Goal: Task Accomplishment & Management: Use online tool/utility

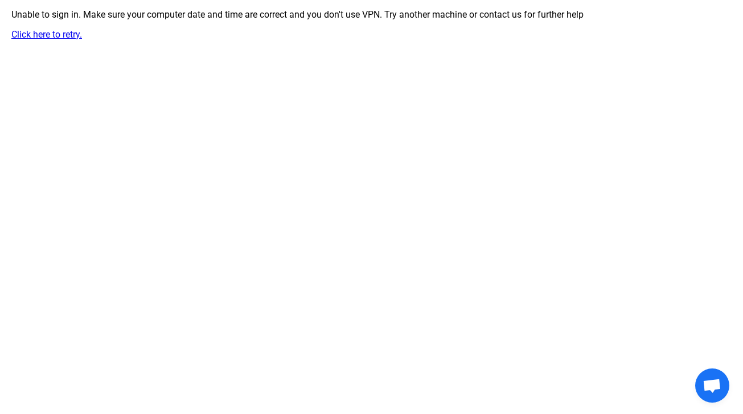
click at [56, 38] on link "Click here to retry." at bounding box center [46, 34] width 71 height 11
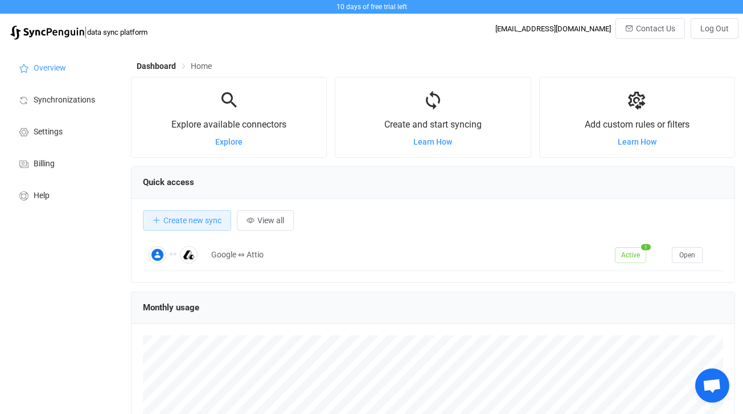
scroll to position [221, 604]
click at [54, 102] on span "Synchronizations" at bounding box center [64, 100] width 61 height 9
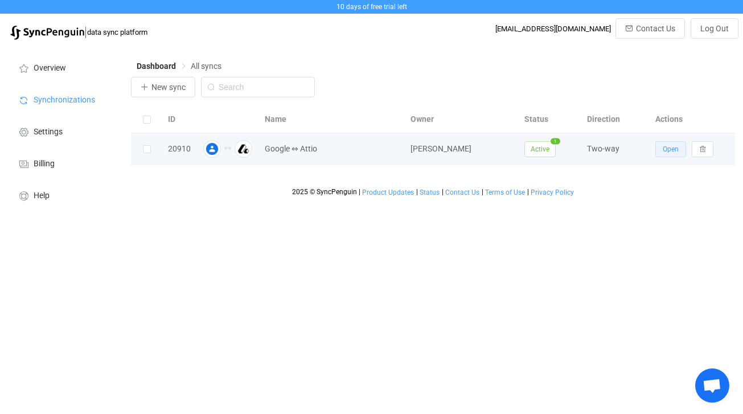
click at [669, 146] on span "Open" at bounding box center [671, 149] width 16 height 8
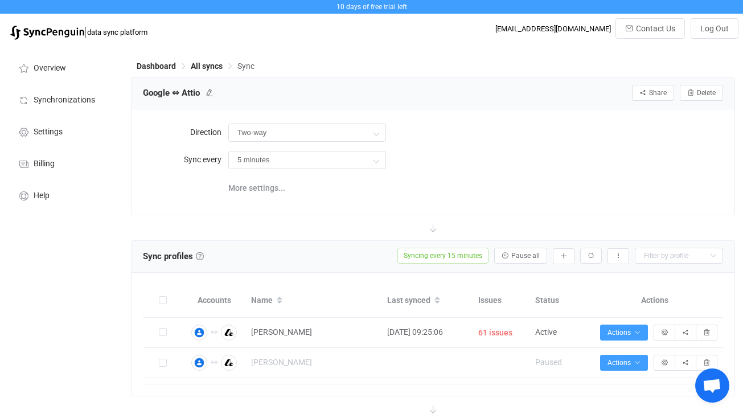
type input "15 minutes"
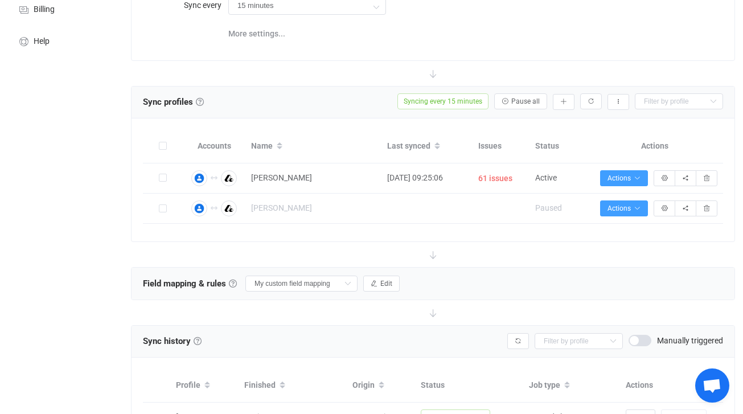
scroll to position [151, 0]
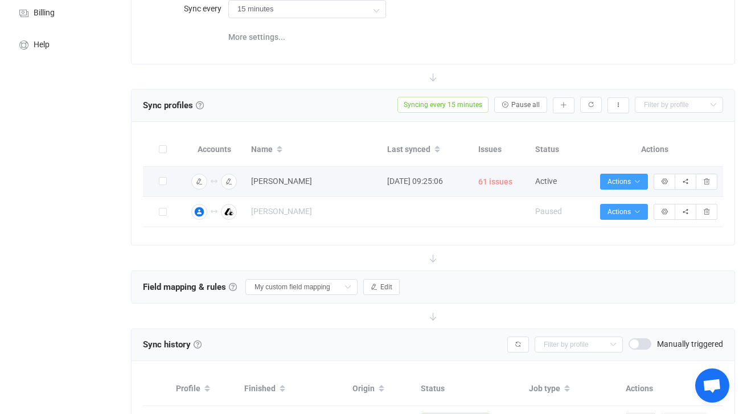
click at [497, 182] on span "61 issues" at bounding box center [495, 181] width 34 height 13
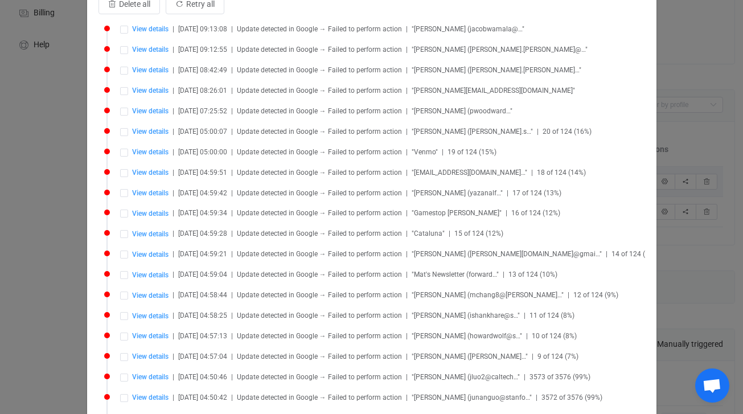
scroll to position [0, 0]
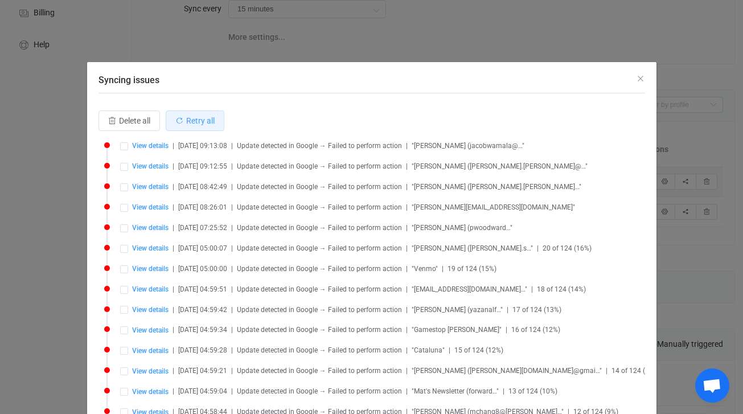
click at [182, 122] on icon "Syncing issues" at bounding box center [179, 121] width 8 height 8
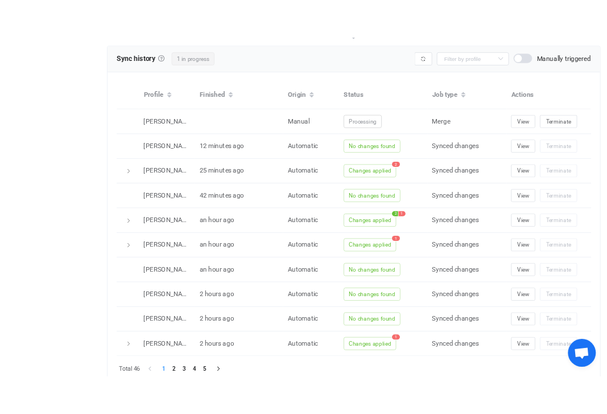
scroll to position [470, 0]
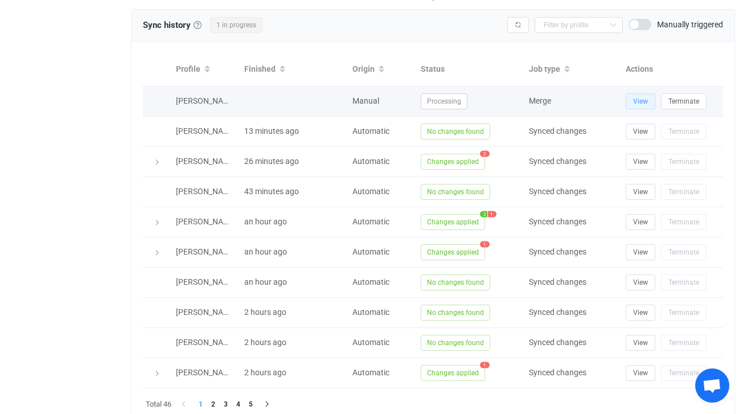
click at [635, 97] on span "View" at bounding box center [640, 101] width 15 height 8
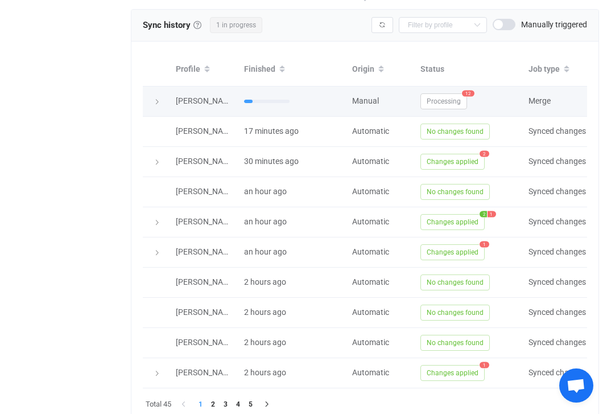
click at [452, 102] on span "Processing" at bounding box center [444, 101] width 47 height 16
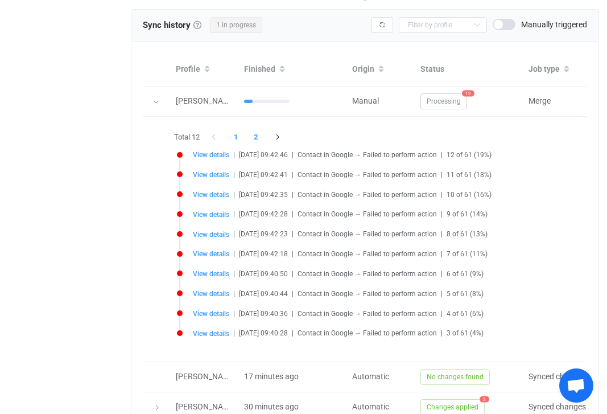
click at [258, 135] on li "2" at bounding box center [256, 137] width 20 height 16
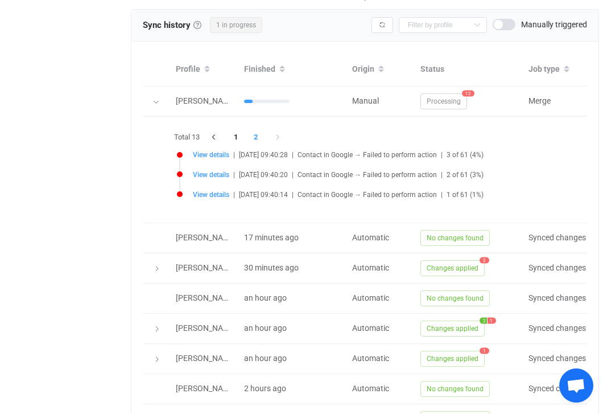
click at [258, 137] on li "2" at bounding box center [256, 137] width 20 height 16
click at [219, 192] on span "View details" at bounding box center [211, 195] width 36 height 8
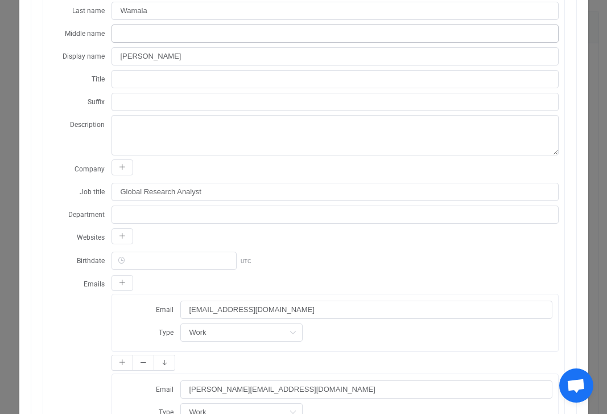
scroll to position [0, 0]
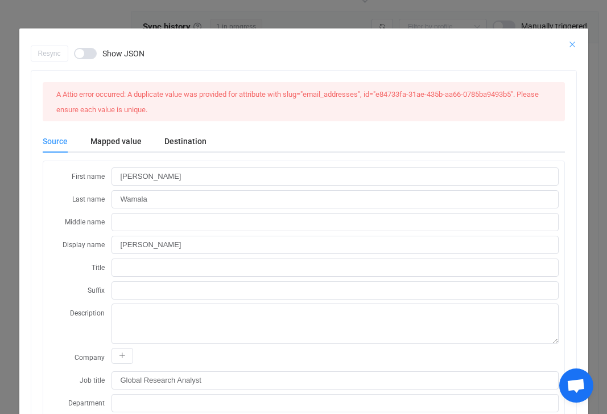
click at [573, 44] on icon "Close" at bounding box center [572, 44] width 9 height 9
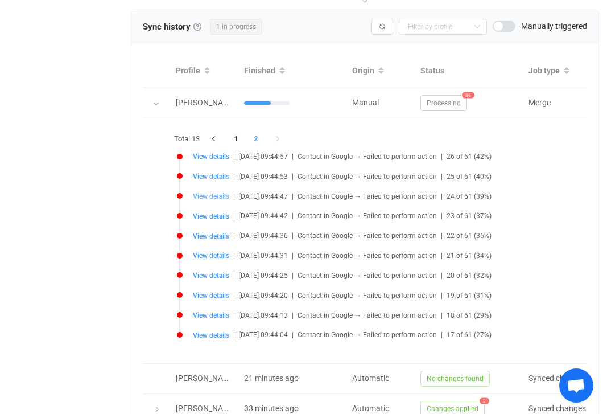
click at [201, 195] on span "View details" at bounding box center [211, 196] width 36 height 8
type input "Simmi"
type input "Sen"
type input "Simmi Sen"
type input "simmisen@stanford.edu"
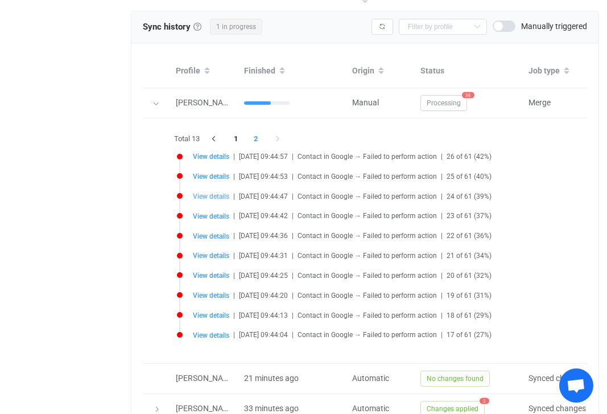
type input "Other"
type input "ssen@stanford.edu"
type input "Other"
type input "simmisen@stanford.edu"
type input "2025-08-08 Folk"
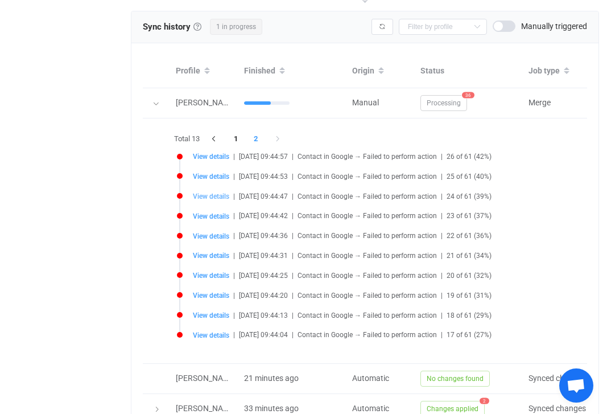
type input "people/c323720335380030848"
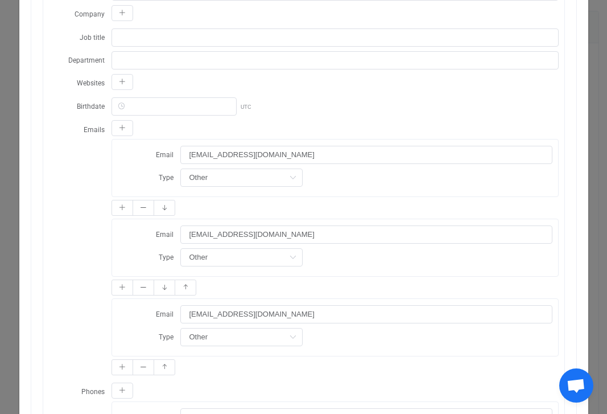
scroll to position [317, 0]
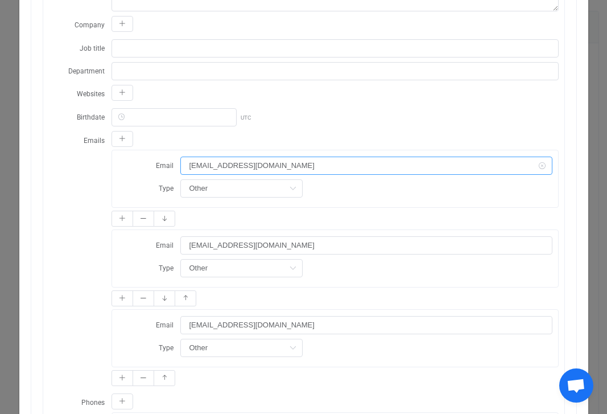
click at [285, 157] on input "simmisen@stanford.edu" at bounding box center [366, 166] width 372 height 18
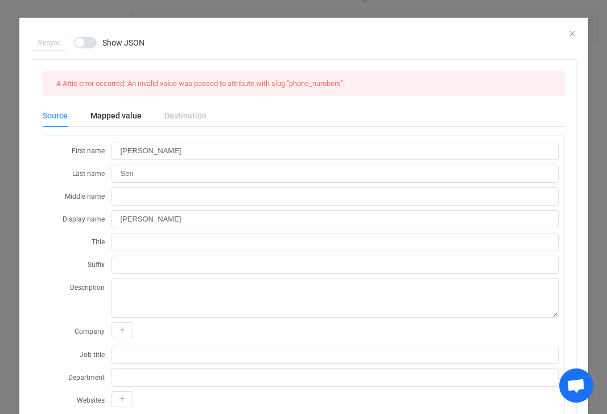
scroll to position [0, 0]
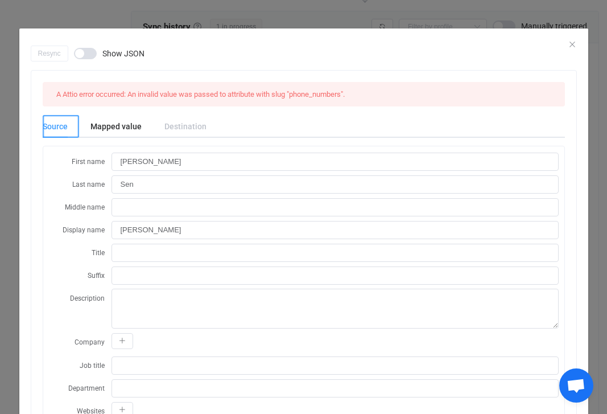
click at [56, 129] on div "Source" at bounding box center [61, 126] width 36 height 23
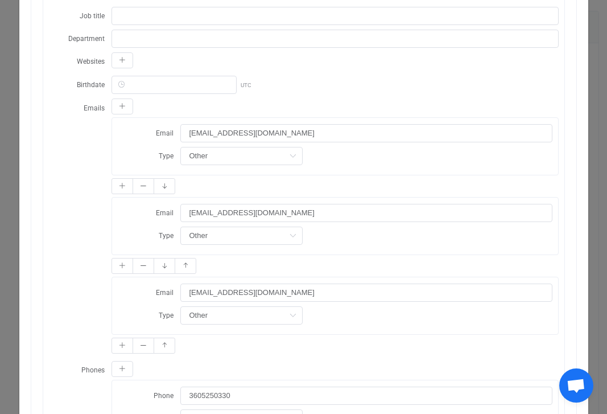
scroll to position [486, 0]
click at [143, 178] on button "dialog" at bounding box center [144, 186] width 22 height 16
type input "ssen@stanford.edu"
type input "simmisen@stanford.edu"
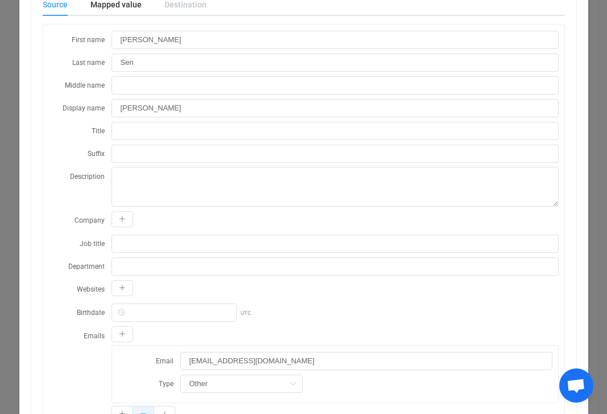
scroll to position [0, 0]
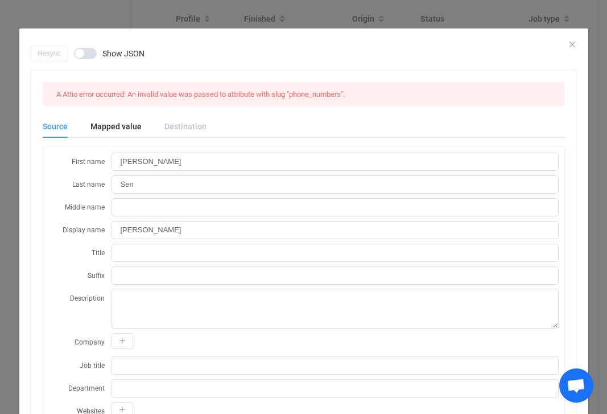
click at [574, 47] on div "Resync Show JSON" at bounding box center [304, 54] width 546 height 16
click at [569, 46] on div "Resync Show JSON" at bounding box center [304, 54] width 546 height 16
click at [571, 46] on div "Resync Show JSON" at bounding box center [304, 54] width 546 height 16
click at [571, 42] on icon "Close" at bounding box center [572, 44] width 9 height 9
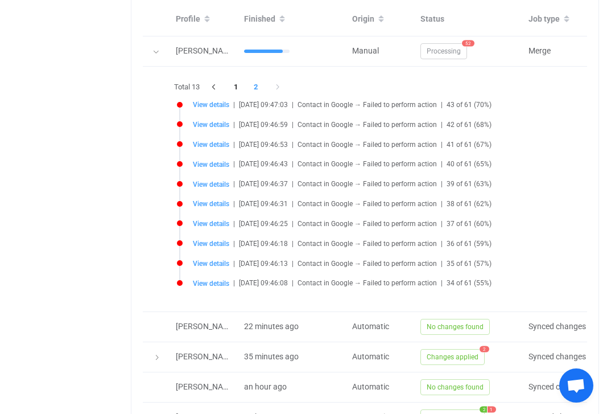
click at [257, 87] on li "2" at bounding box center [256, 87] width 20 height 16
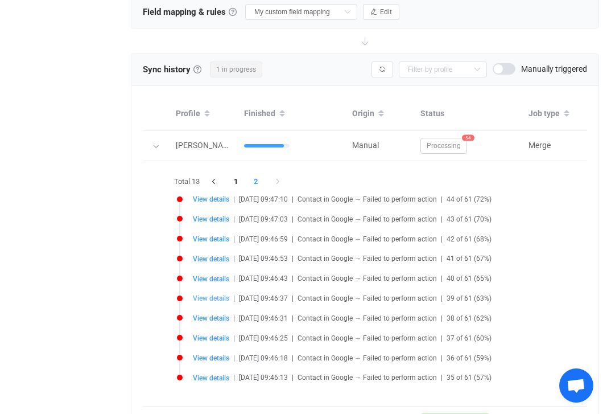
scroll to position [320, 0]
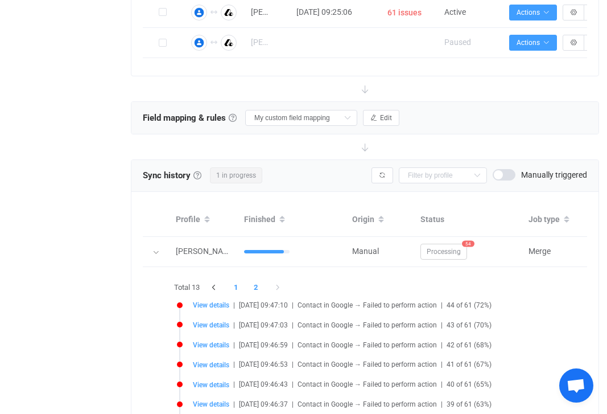
click at [238, 288] on li "1" at bounding box center [236, 287] width 20 height 16
click at [338, 283] on li "6" at bounding box center [337, 287] width 20 height 16
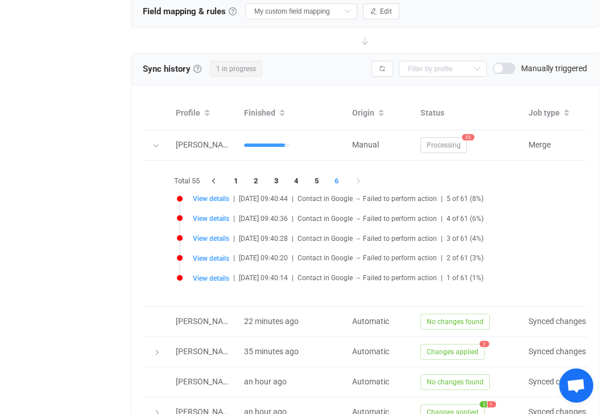
scroll to position [427, 0]
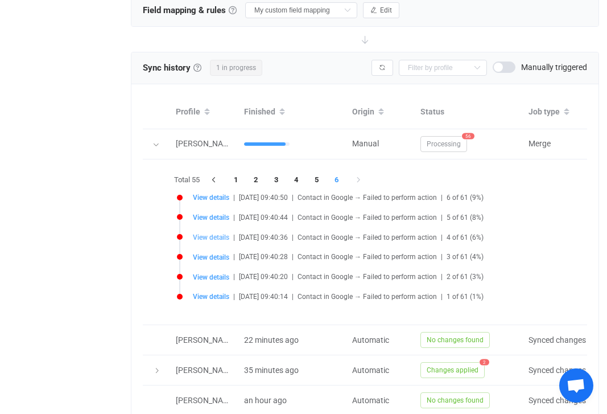
click at [207, 238] on span "View details" at bounding box center [211, 237] width 36 height 8
type input "cierniak@gmail.com"
type input "Work"
type input "650-646-1766"
type input "Home"
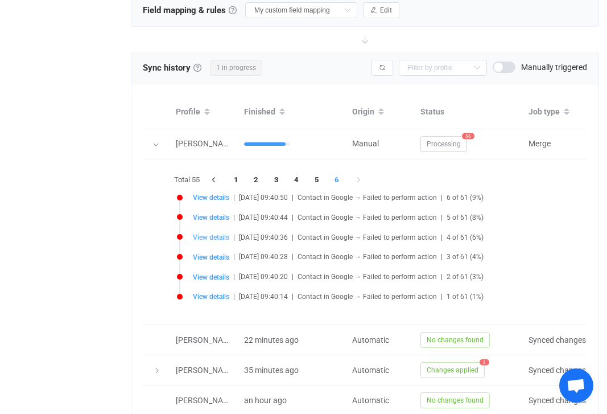
type input "people/c2845426891144831467"
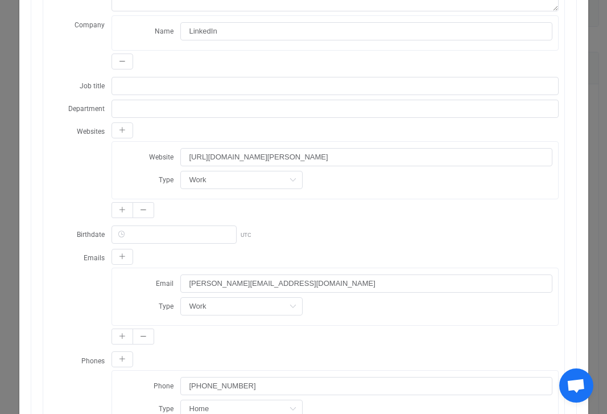
scroll to position [0, 0]
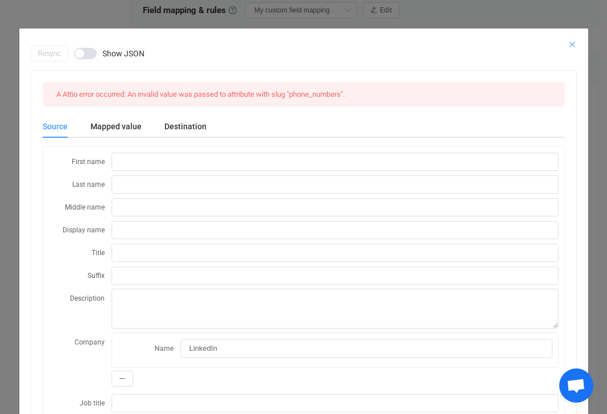
click at [570, 44] on icon "Close" at bounding box center [572, 44] width 9 height 9
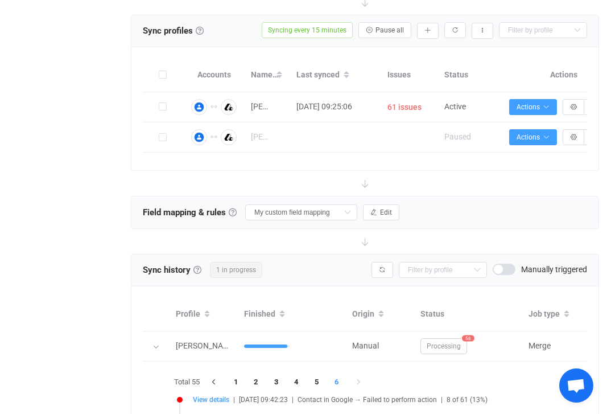
scroll to position [146, 0]
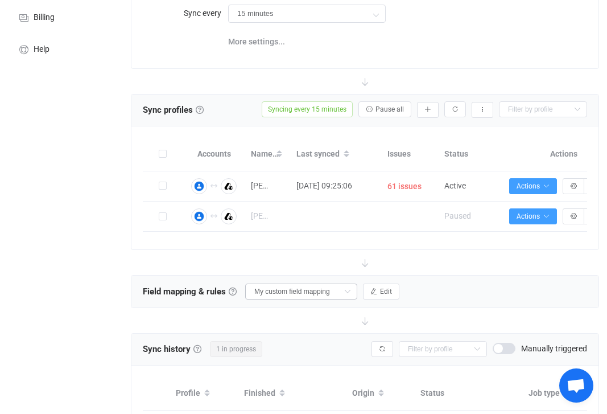
click at [340, 292] on icon at bounding box center [347, 291] width 14 height 16
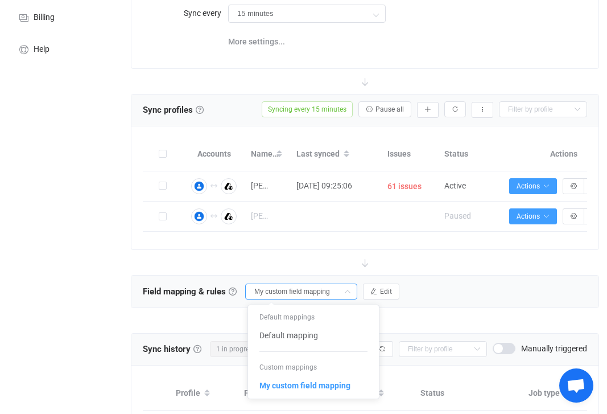
scroll to position [0, 0]
click at [421, 292] on div "Field mapping & rules Field mapping & rules By default, all contacts of the con…" at bounding box center [364, 291] width 467 height 32
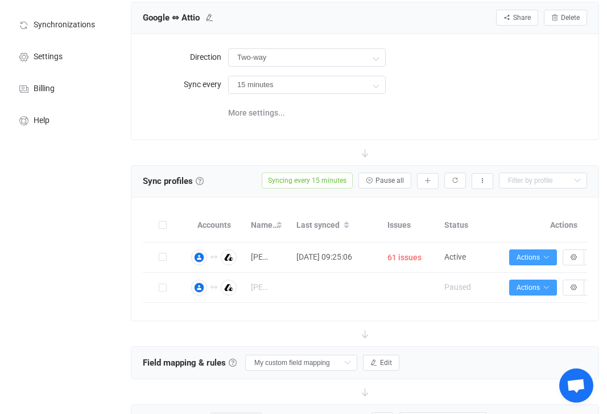
scroll to position [35, 0]
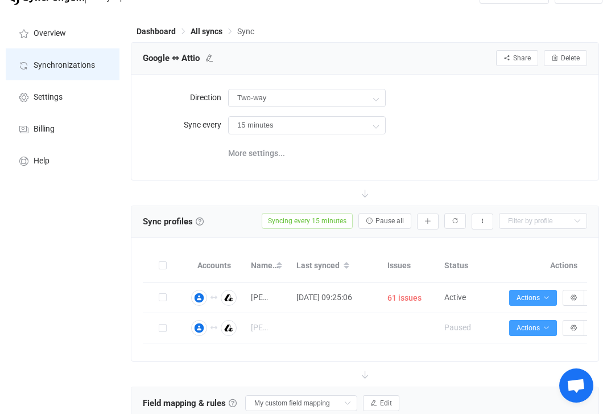
click at [84, 75] on li "Synchronizations" at bounding box center [63, 64] width 114 height 32
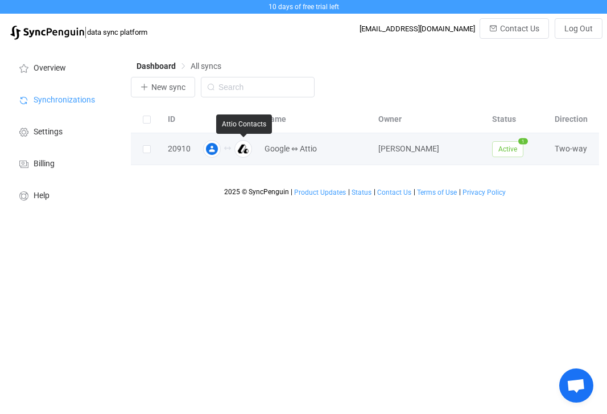
click at [246, 152] on img at bounding box center [243, 149] width 18 height 18
click at [326, 150] on icon at bounding box center [327, 149] width 8 height 8
click at [361, 174] on div "2025 © SyncPenguin | Product Updates | Status | Contact Us | Terms of Use | Pri…" at bounding box center [365, 180] width 468 height 31
click at [363, 152] on icon at bounding box center [363, 149] width 8 height 8
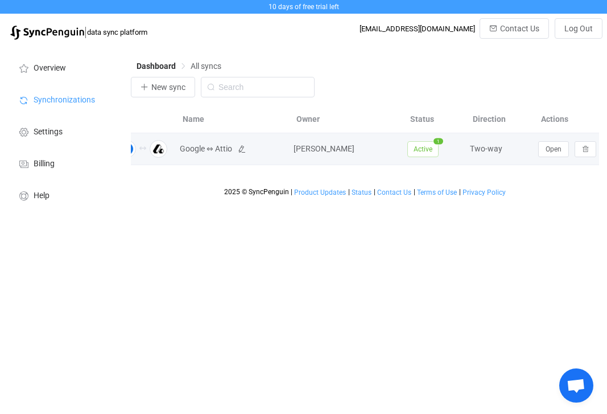
scroll to position [0, 104]
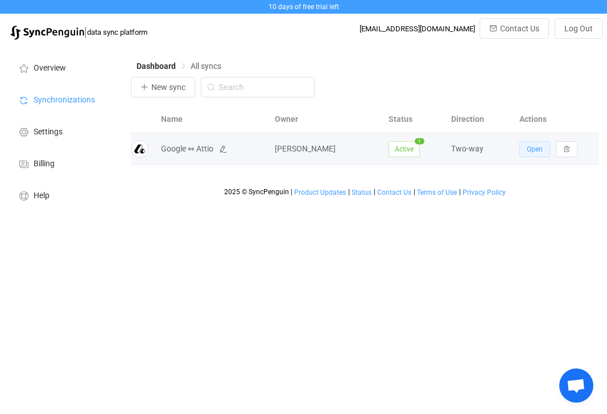
click at [538, 151] on span "Open" at bounding box center [535, 149] width 16 height 8
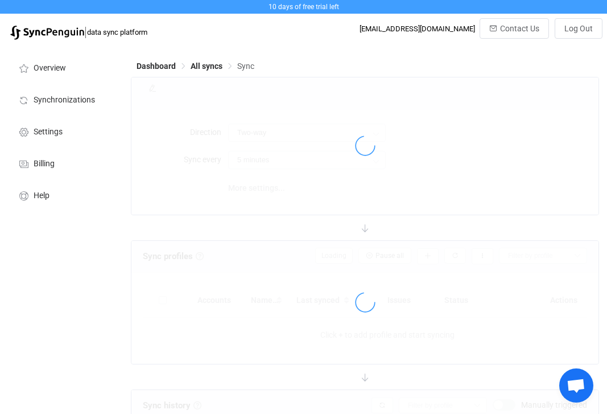
type input "15 minutes"
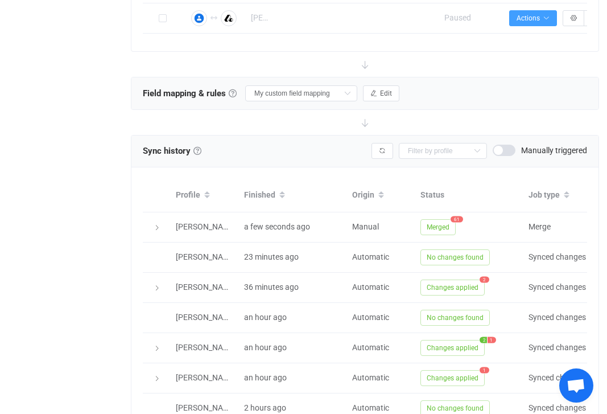
scroll to position [352, 0]
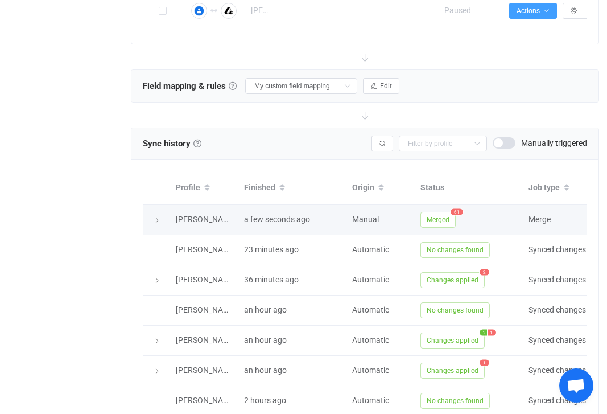
click at [437, 216] on span "Merged" at bounding box center [438, 220] width 35 height 16
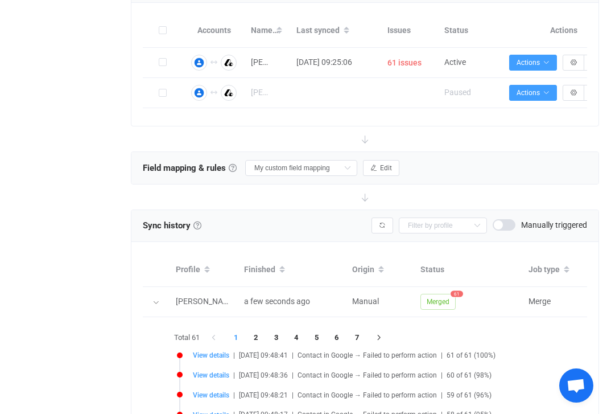
scroll to position [268, 0]
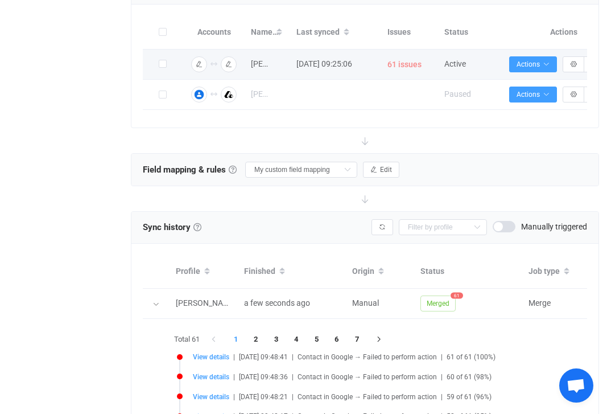
click at [398, 65] on span "61 issues" at bounding box center [405, 64] width 34 height 13
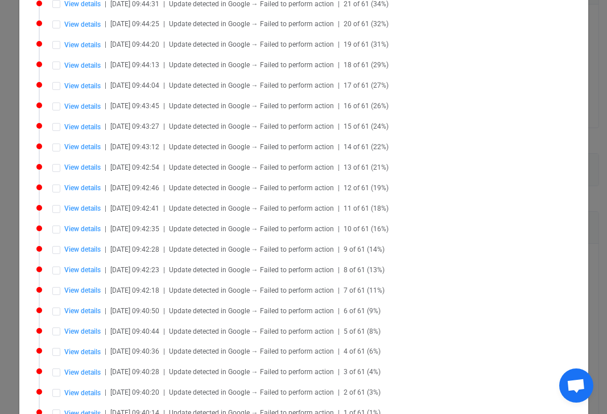
scroll to position [991, 0]
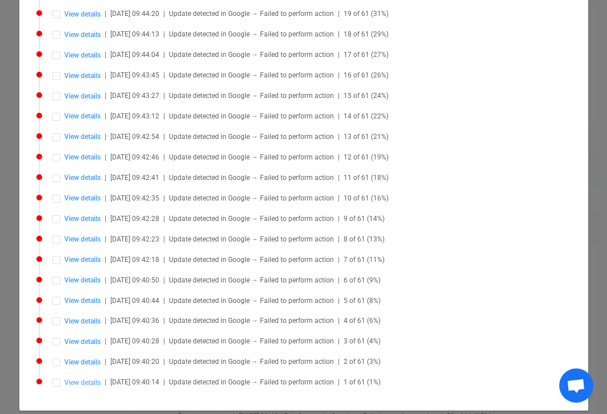
click at [78, 378] on span "View details" at bounding box center [82, 382] width 36 height 8
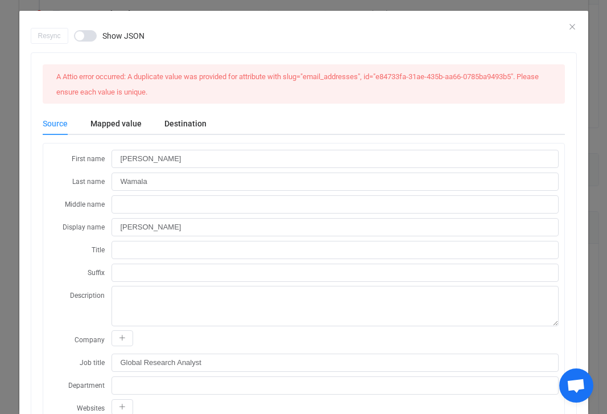
scroll to position [20, 0]
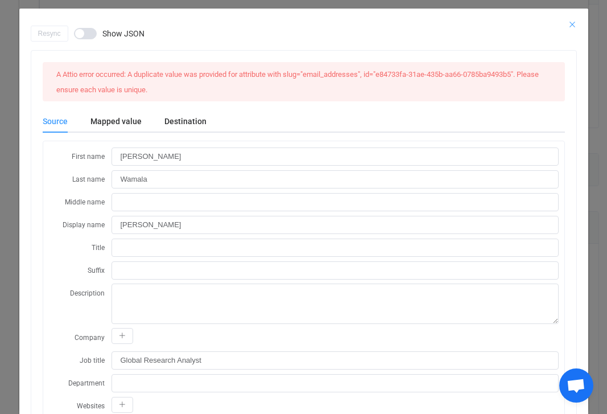
click at [571, 24] on icon "Close" at bounding box center [572, 24] width 9 height 9
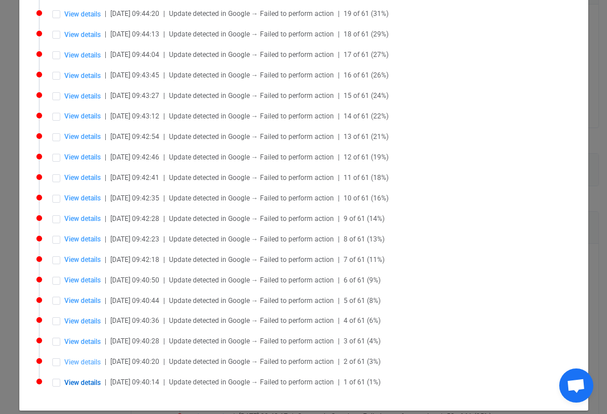
click at [89, 358] on span "View details" at bounding box center [82, 362] width 36 height 8
type input "[PERSON_NAME]"
type input "Gibbs"
type input "Bryan Gibbs"
type input "bryan.gibbs@boldly.com"
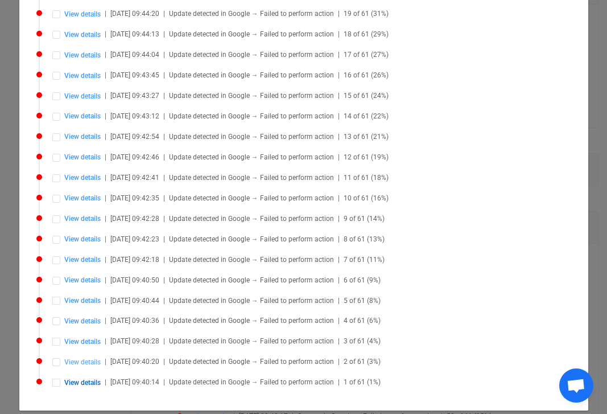
type input "[EMAIL_ADDRESS][DOMAIN_NAME]"
type input "people/c6767242731997991082"
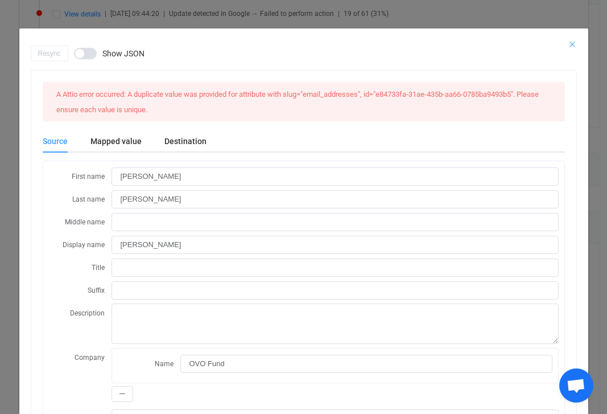
click at [570, 40] on icon "Close" at bounding box center [572, 44] width 9 height 9
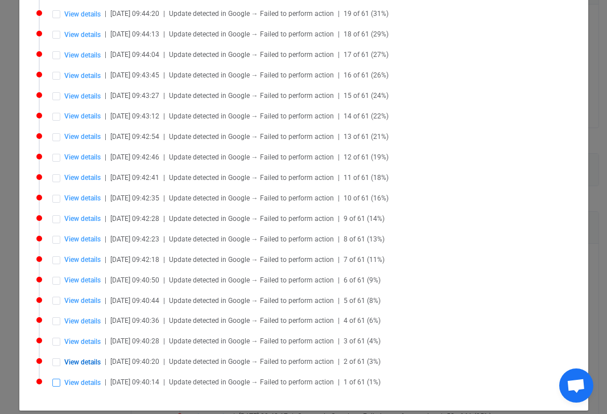
click at [56, 378] on span "Syncing issues" at bounding box center [56, 382] width 8 height 8
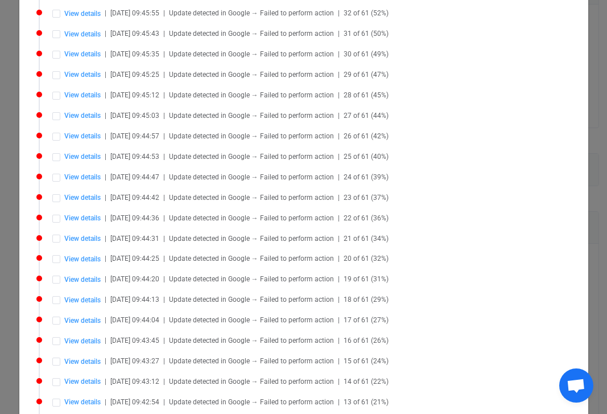
scroll to position [0, 0]
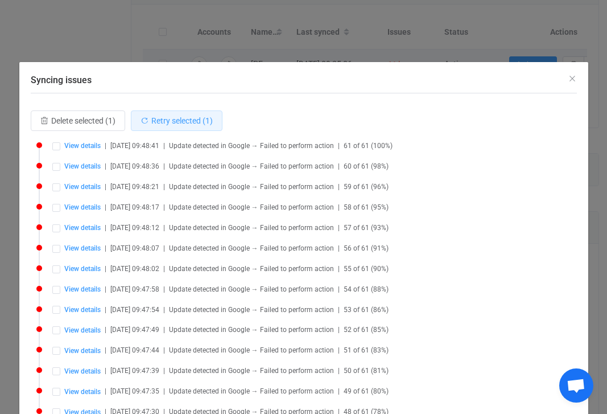
click at [170, 120] on span "Retry selected (1)" at bounding box center [181, 120] width 61 height 9
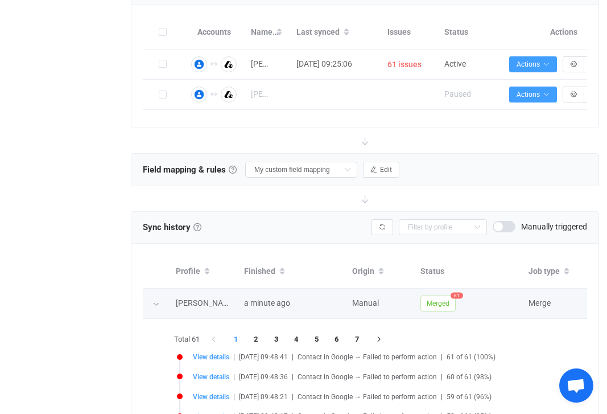
click at [159, 301] on icon at bounding box center [156, 304] width 7 height 7
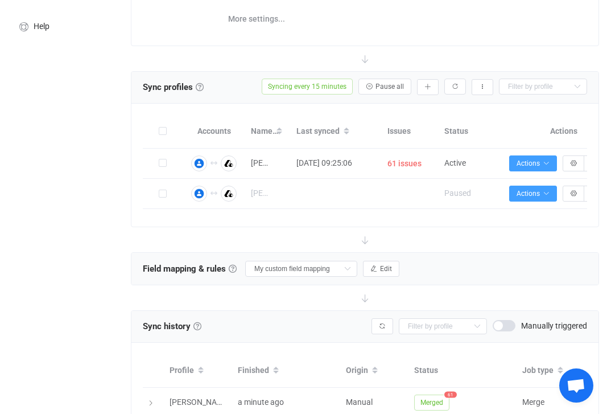
scroll to position [170, 0]
click at [371, 266] on icon "button" at bounding box center [374, 268] width 7 height 7
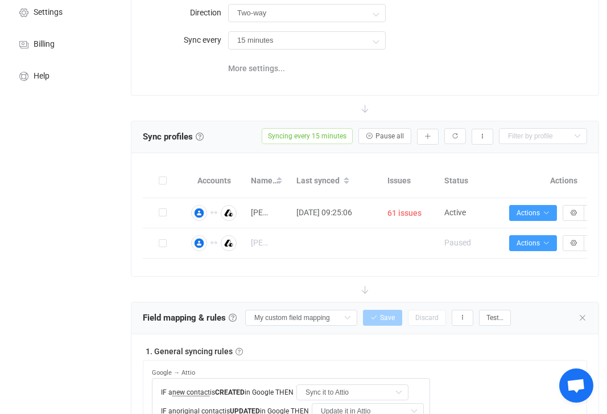
scroll to position [119, 0]
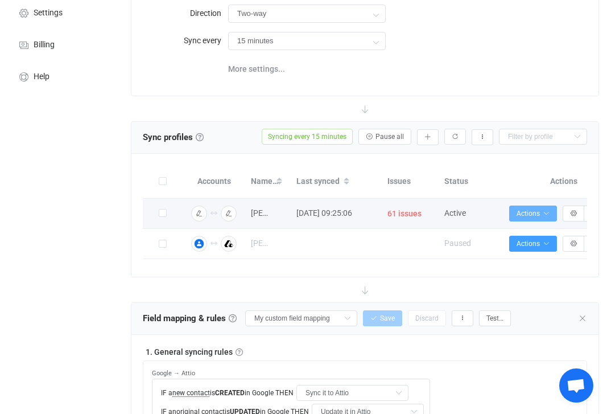
click at [546, 210] on icon "button" at bounding box center [546, 213] width 7 height 7
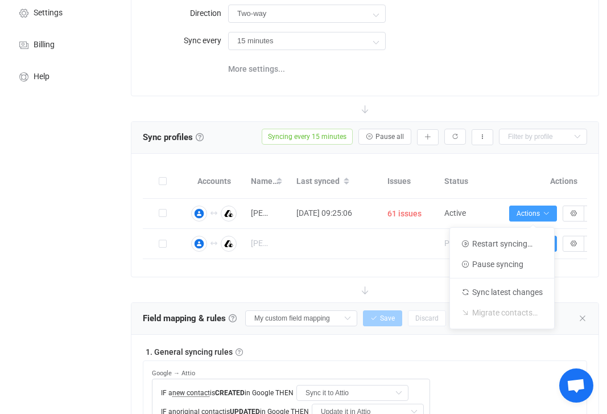
click at [511, 88] on div "Direction Two-way Two-way Google Attio Attio Google Sync every 15 minutes 15 mi…" at bounding box center [364, 42] width 467 height 105
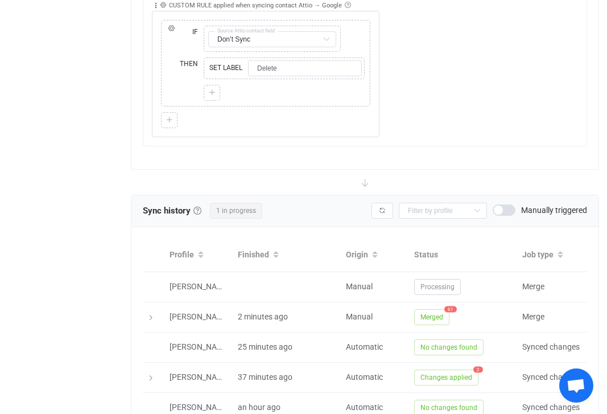
scroll to position [1126, 0]
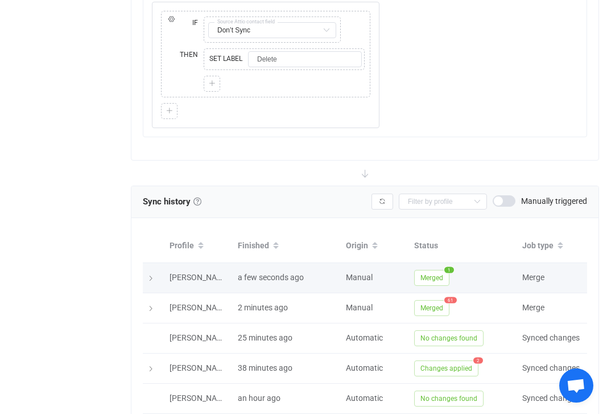
click at [434, 277] on span "Merged" at bounding box center [431, 278] width 35 height 16
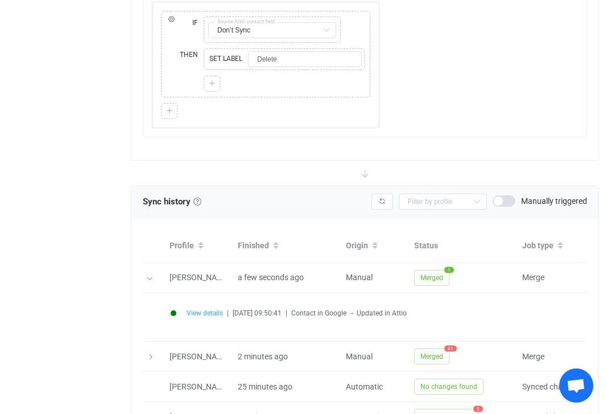
click at [213, 313] on span "View details" at bounding box center [205, 313] width 36 height 8
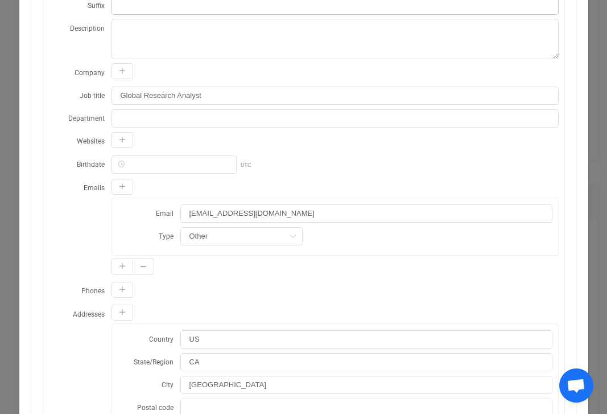
scroll to position [0, 0]
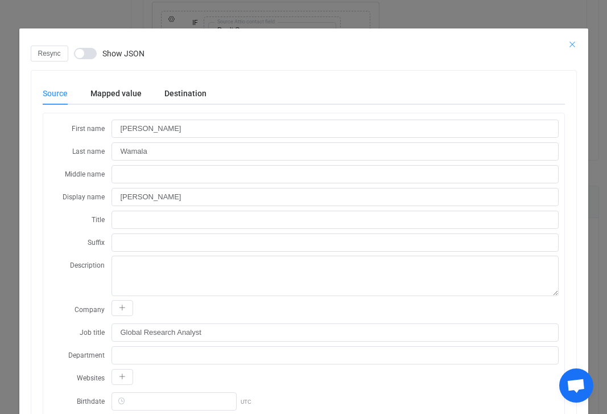
click at [571, 44] on icon "Close" at bounding box center [572, 44] width 9 height 9
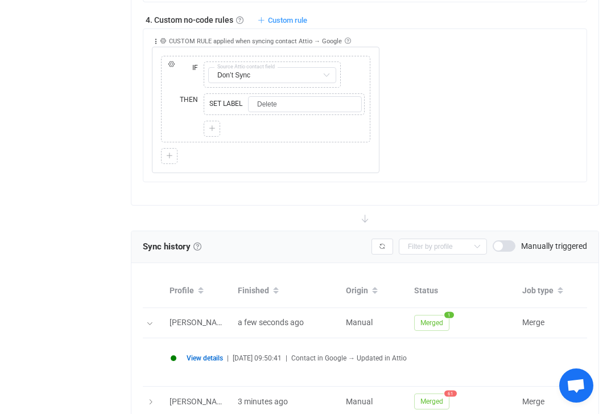
scroll to position [1116, 0]
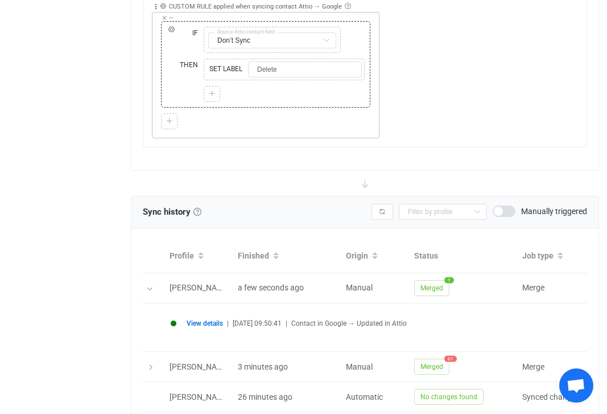
click at [171, 16] on icon at bounding box center [171, 18] width 6 height 6
click at [175, 36] on icon at bounding box center [173, 37] width 7 height 7
click at [171, 120] on icon at bounding box center [169, 121] width 7 height 7
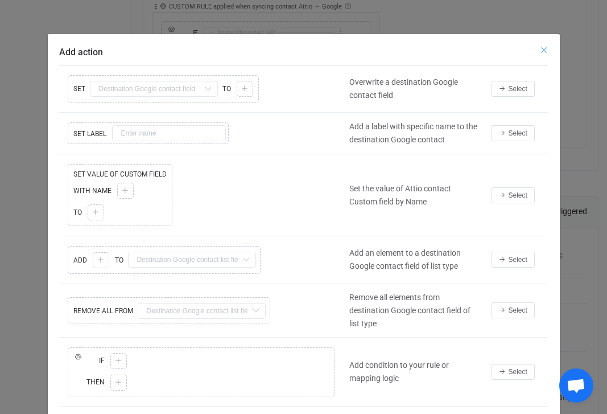
click at [546, 47] on icon "Close" at bounding box center [544, 50] width 9 height 9
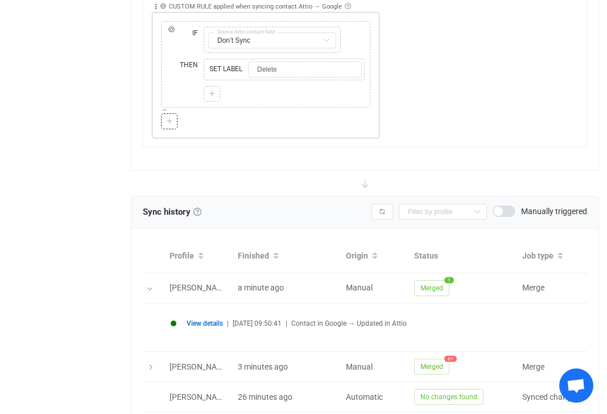
click at [164, 109] on icon at bounding box center [165, 110] width 6 height 6
click at [227, 93] on span "Paste" at bounding box center [235, 90] width 17 height 10
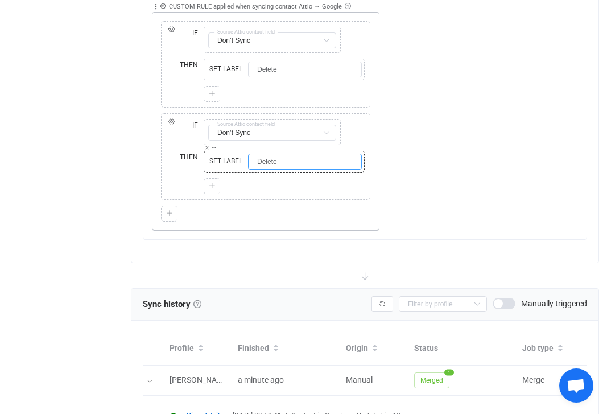
click at [280, 165] on input "Delete" at bounding box center [305, 162] width 114 height 16
click at [207, 148] on icon at bounding box center [207, 148] width 6 height 6
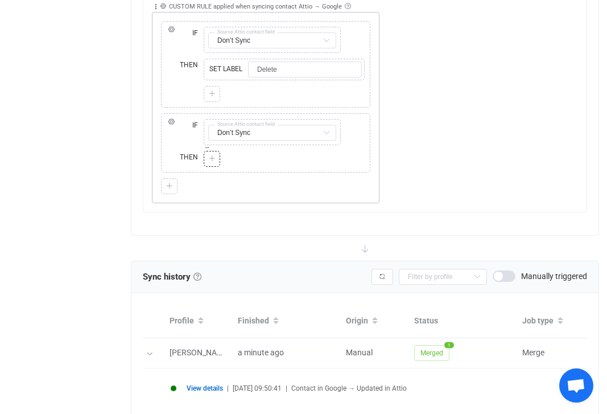
click at [211, 156] on icon at bounding box center [212, 158] width 7 height 7
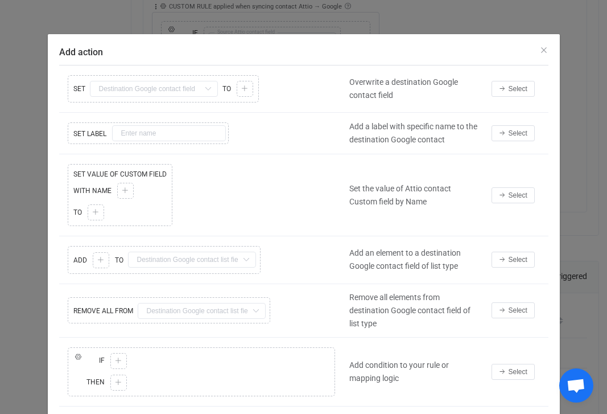
scroll to position [101, 0]
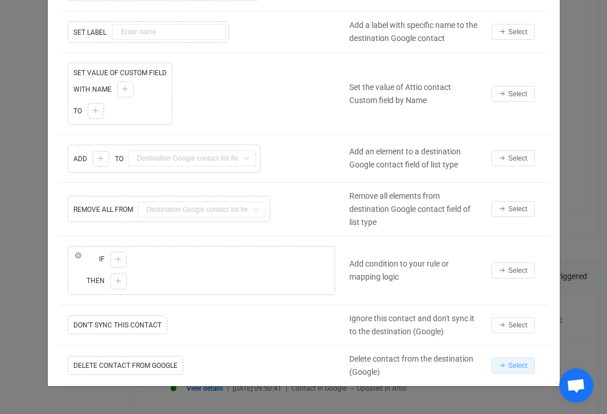
click at [509, 367] on span "Select" at bounding box center [518, 365] width 19 height 8
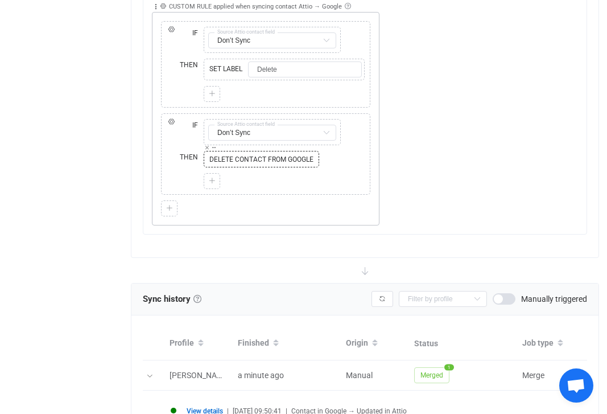
click at [272, 159] on span "DELETE CONTACT FROM GOOGLE" at bounding box center [262, 159] width 110 height 10
click at [173, 114] on div "IF ELSE IF Copy Cut Replace TYPE MISMATCH Don’t Sync First name Default field L…" at bounding box center [265, 154] width 209 height 82
click at [171, 121] on icon at bounding box center [171, 121] width 7 height 7
click at [158, 116] on div "IF ELSE IF Copy Cut Replace TYPE MISMATCH Don’t Sync First name Default field L…" at bounding box center [265, 119] width 215 height 196
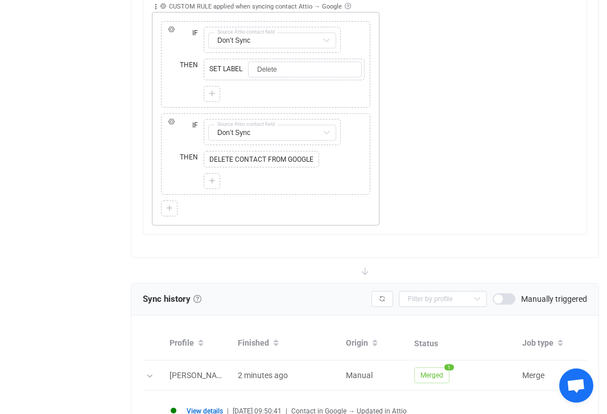
click at [178, 125] on div "IF" at bounding box center [182, 132] width 37 height 32
click at [174, 166] on div "THEN" at bounding box center [182, 170] width 37 height 44
click at [242, 134] on input "Don’t Sync" at bounding box center [272, 133] width 128 height 16
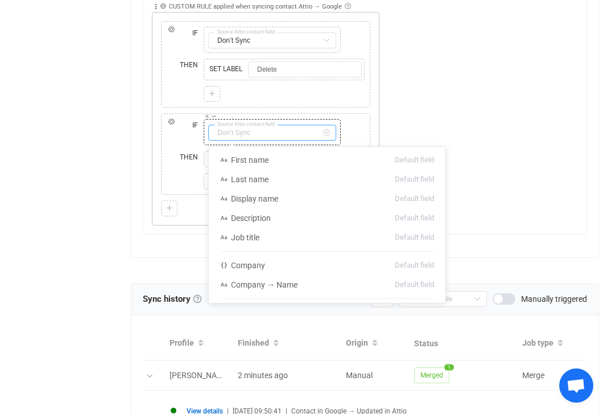
scroll to position [520, 0]
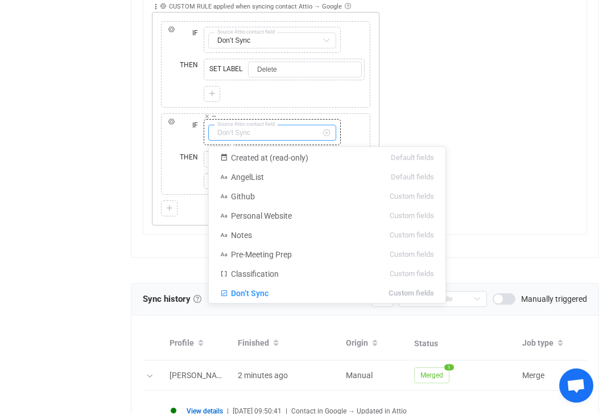
click at [242, 134] on input "text" at bounding box center [272, 133] width 128 height 16
type input "Don’t Sync"
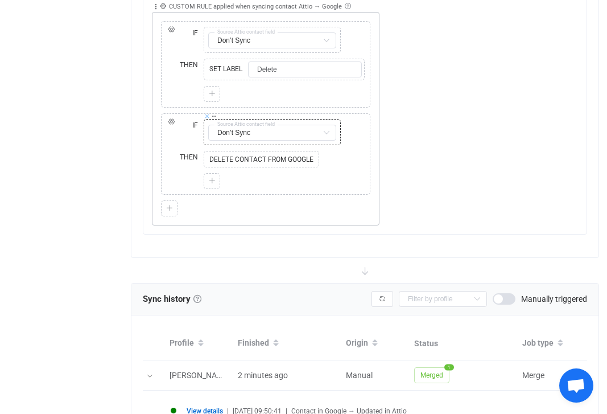
click at [207, 116] on icon at bounding box center [207, 116] width 6 height 6
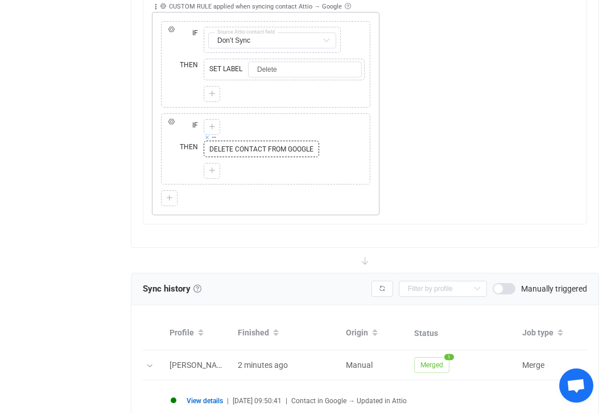
click at [208, 138] on icon at bounding box center [207, 137] width 6 height 6
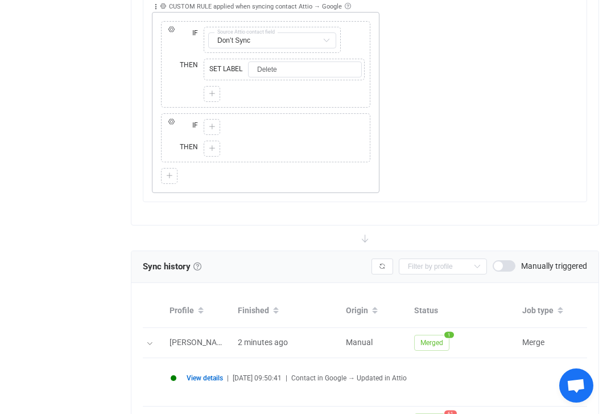
click at [280, 151] on div at bounding box center [284, 149] width 161 height 16
click at [176, 121] on div "IF" at bounding box center [182, 127] width 37 height 22
click at [254, 89] on div at bounding box center [284, 94] width 161 height 16
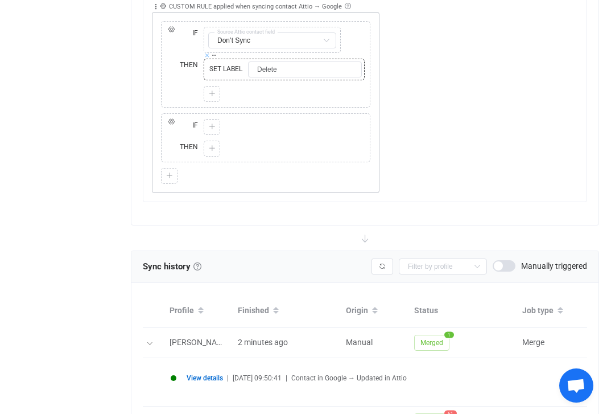
click at [209, 54] on icon at bounding box center [207, 55] width 6 height 6
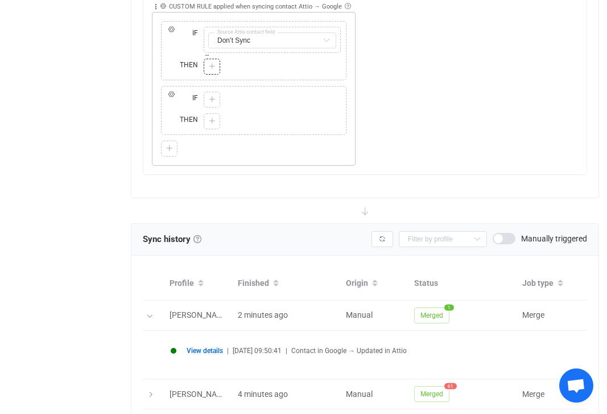
click at [215, 63] on icon at bounding box center [212, 66] width 7 height 7
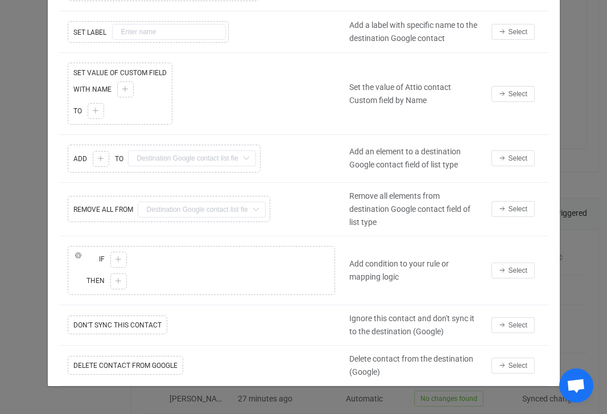
scroll to position [1143, 0]
click at [512, 321] on span "Select" at bounding box center [518, 325] width 19 height 8
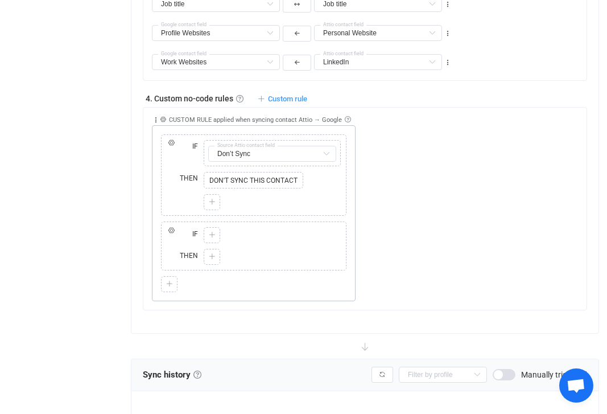
scroll to position [988, 0]
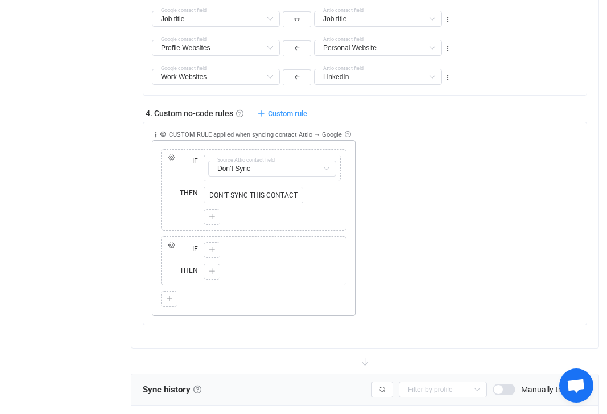
click at [279, 257] on div "Copy Cut Paste TYPE MISMATCH Select value" at bounding box center [272, 250] width 143 height 22
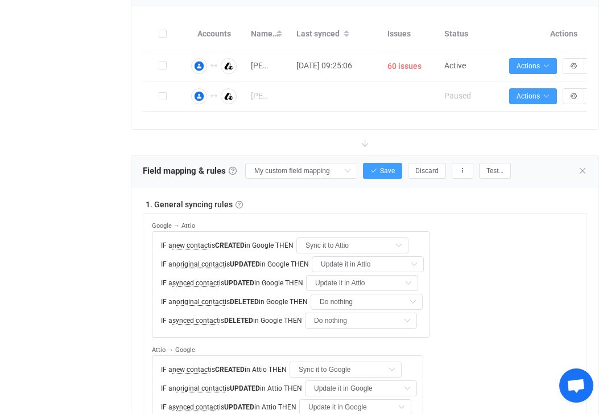
scroll to position [260, 0]
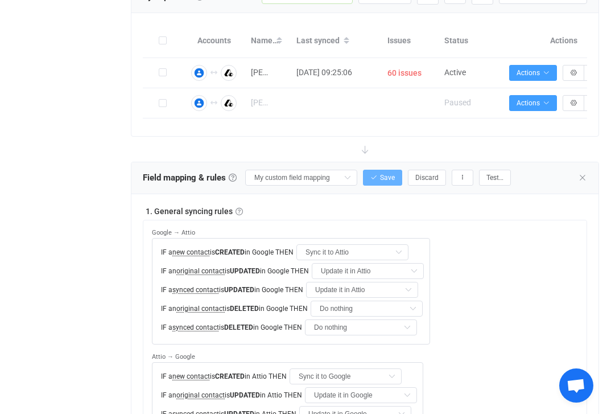
click at [370, 170] on button "Save" at bounding box center [382, 178] width 39 height 16
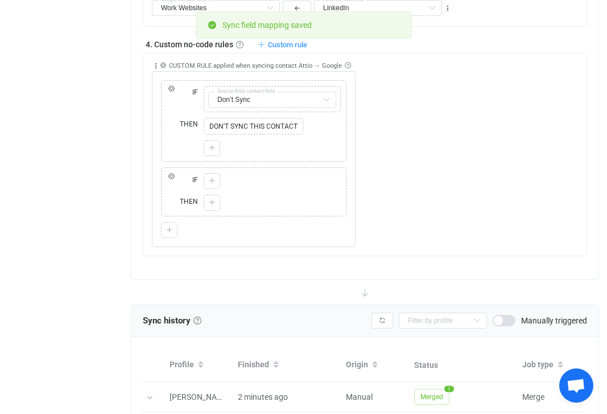
scroll to position [1060, 0]
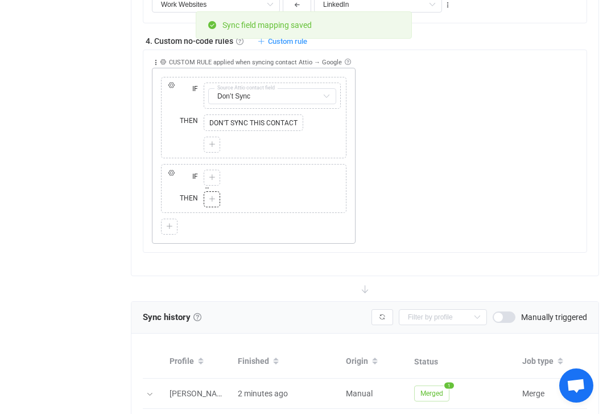
click at [301, 195] on div at bounding box center [272, 199] width 137 height 16
click at [164, 155] on div "IF ELSE IF Copy Cut Replace TYPE MISMATCH Don’t Sync First name Default field L…" at bounding box center [254, 118] width 186 height 82
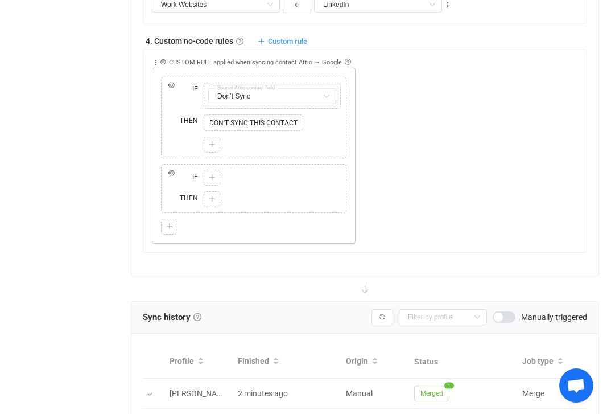
click at [172, 68] on div "IF ELSE IF Copy Cut Replace TYPE MISMATCH Don’t Sync First name Default field L…" at bounding box center [254, 156] width 204 height 176
click at [174, 146] on div "THEN" at bounding box center [182, 134] width 37 height 44
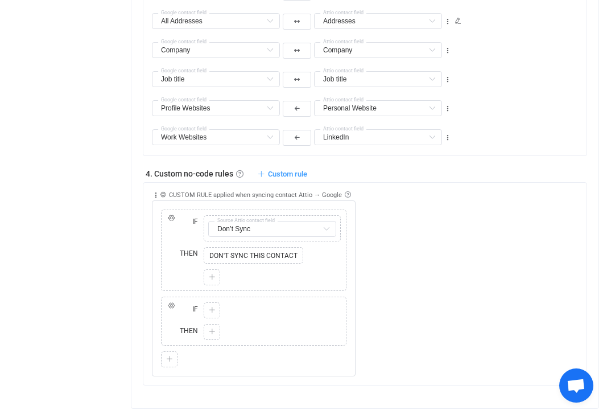
scroll to position [982, 0]
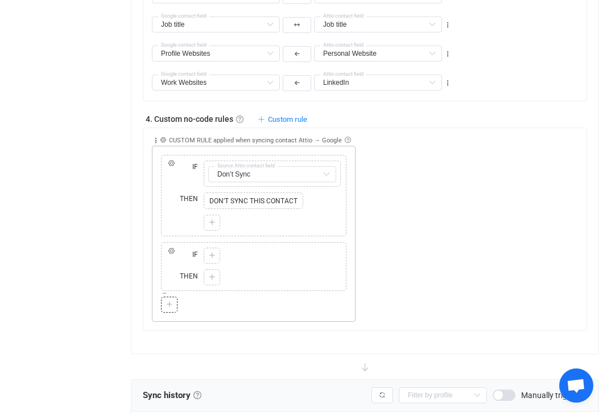
click at [165, 293] on icon at bounding box center [165, 293] width 6 height 6
click at [206, 307] on div at bounding box center [254, 305] width 186 height 16
click at [173, 248] on icon at bounding box center [171, 251] width 7 height 7
click at [186, 247] on div "IF" at bounding box center [182, 256] width 37 height 22
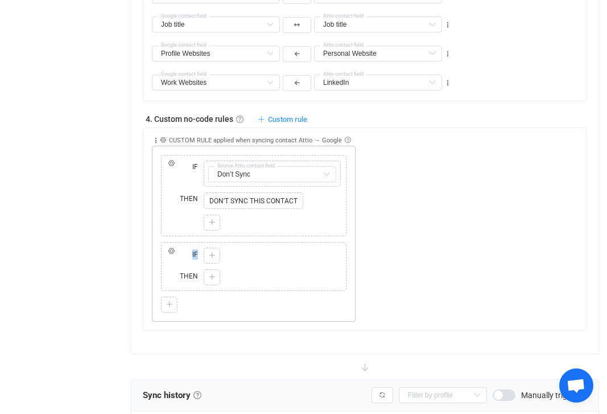
click at [186, 247] on div "IF" at bounding box center [182, 256] width 37 height 22
click at [175, 240] on div "IF ELSE IF Copy Cut Replace TYPE MISMATCH Don’t Sync First name Default field L…" at bounding box center [253, 234] width 191 height 158
click at [175, 230] on div "THEN" at bounding box center [182, 212] width 37 height 44
click at [189, 176] on div "IF" at bounding box center [182, 174] width 37 height 32
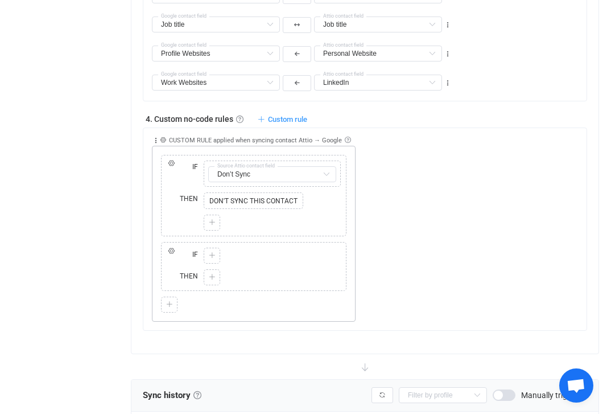
click at [188, 156] on div "IF ELSE IF Copy Cut Replace TYPE MISMATCH Don’t Sync First name Default field L…" at bounding box center [254, 196] width 186 height 82
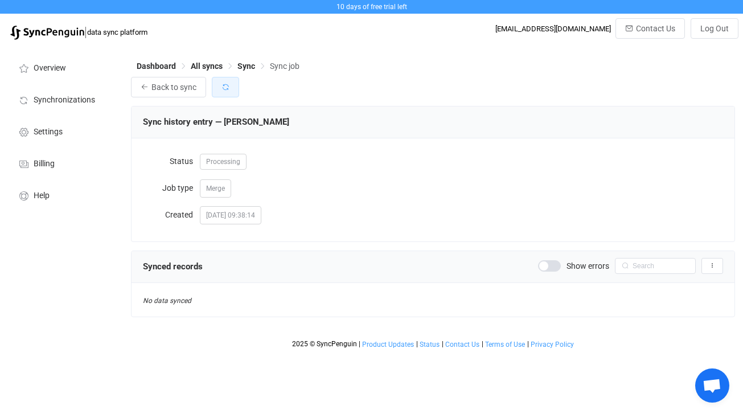
click at [236, 95] on button "button" at bounding box center [225, 87] width 27 height 20
click at [73, 101] on span "Synchronizations" at bounding box center [64, 100] width 61 height 9
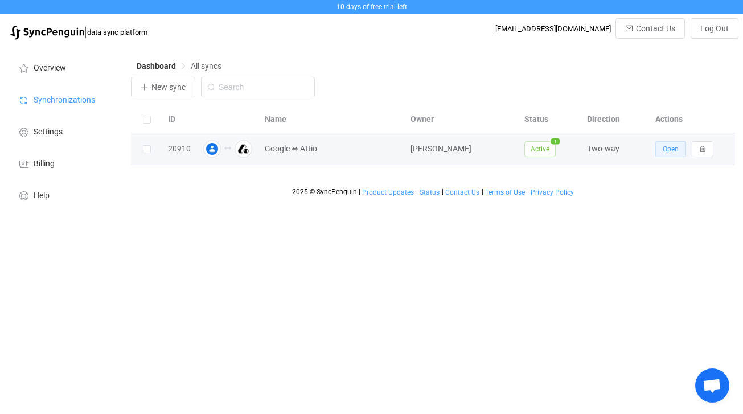
click at [666, 151] on span "Open" at bounding box center [671, 149] width 16 height 8
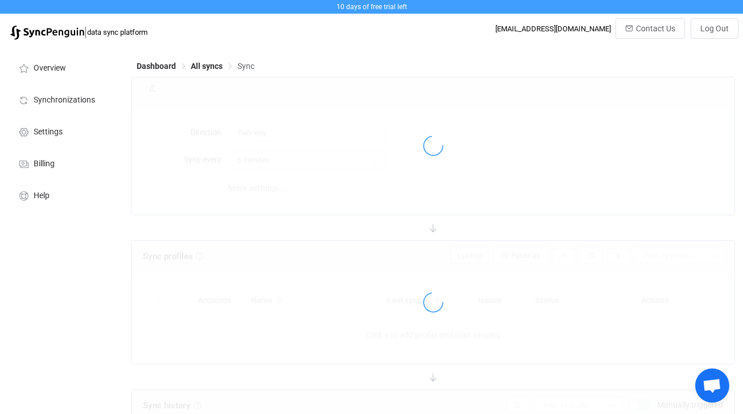
type input "15 minutes"
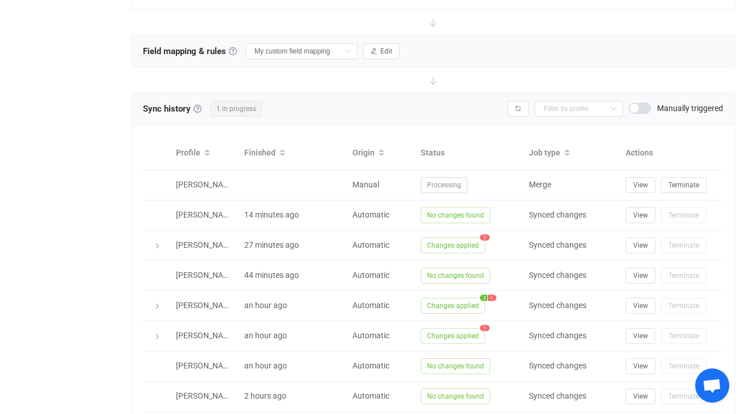
scroll to position [387, 0]
type input "Do nothing"
click at [365, 45] on button "Edit" at bounding box center [381, 51] width 36 height 16
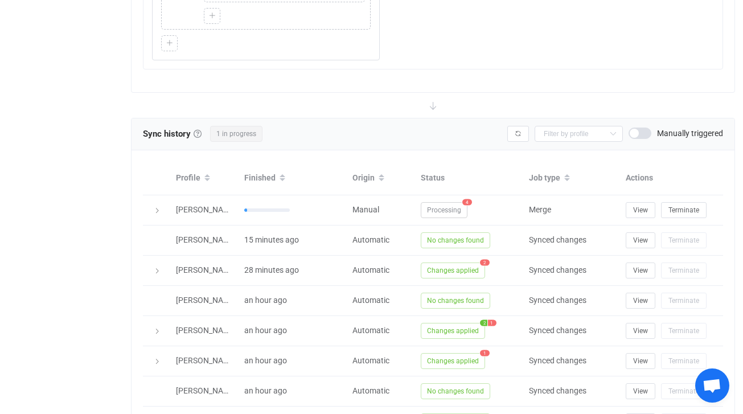
scroll to position [1078, 0]
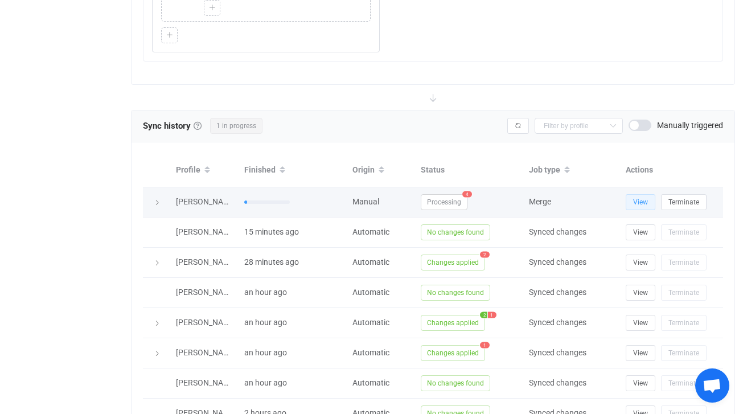
click at [641, 199] on span "View" at bounding box center [640, 202] width 15 height 8
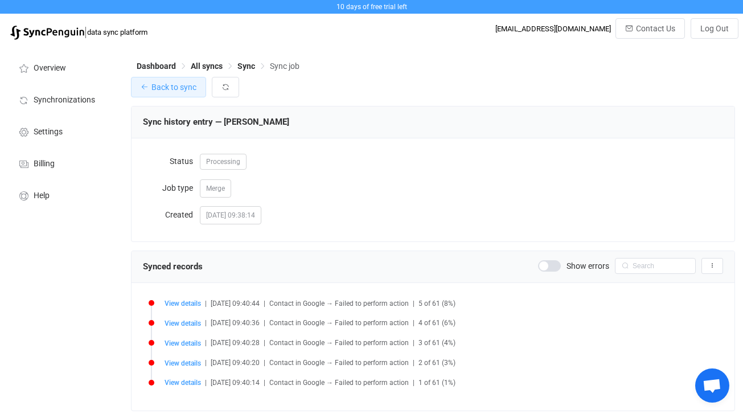
click at [164, 89] on span "Back to sync" at bounding box center [173, 87] width 45 height 9
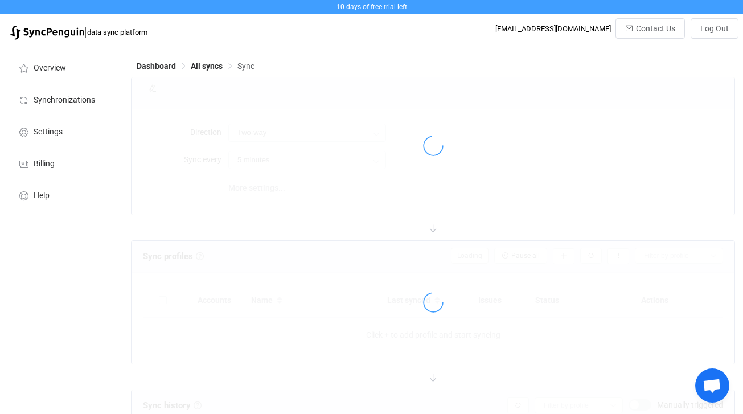
type input "15 minutes"
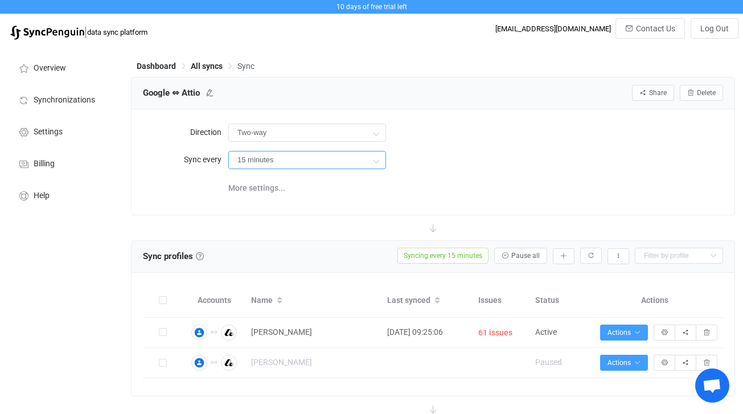
click at [365, 163] on input "15 minutes" at bounding box center [307, 160] width 158 height 18
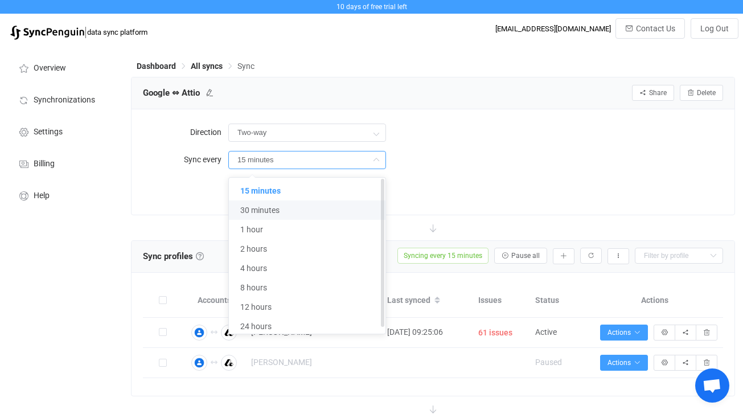
scroll to position [6, 0]
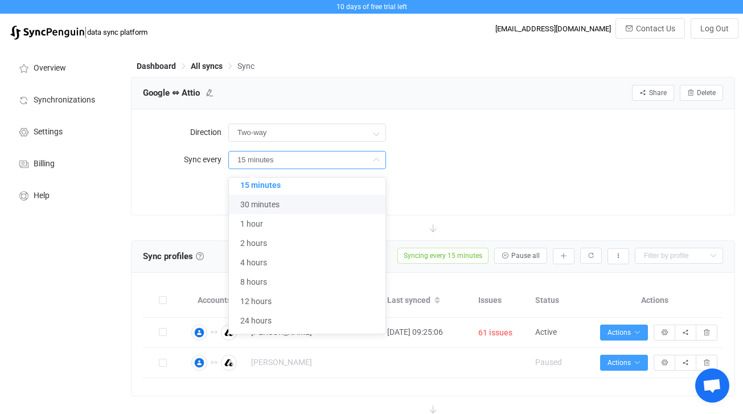
click at [496, 161] on div "15 minutes" at bounding box center [475, 159] width 495 height 23
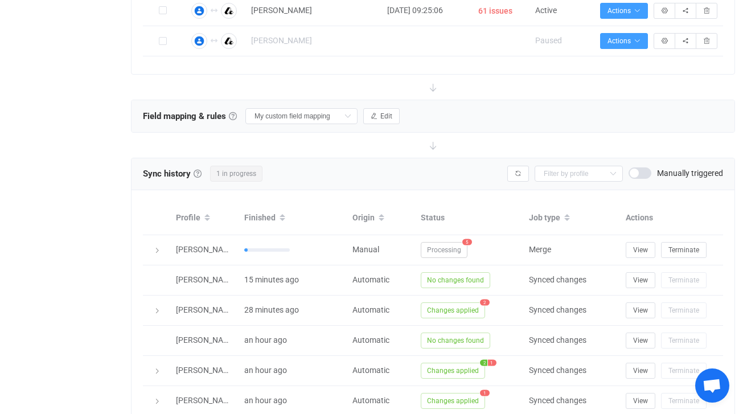
scroll to position [335, 0]
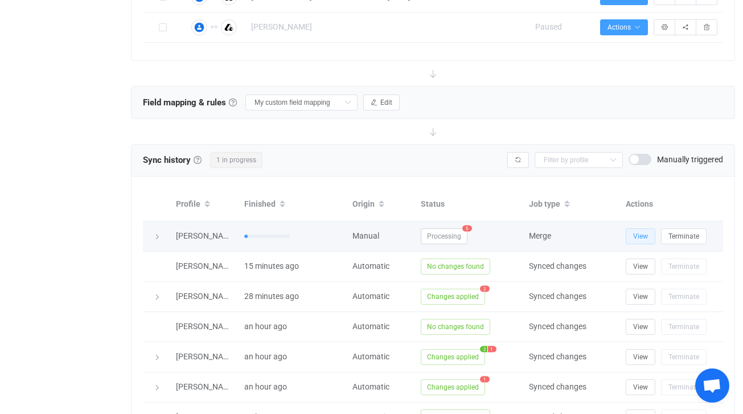
click at [644, 235] on span "View" at bounding box center [640, 236] width 15 height 8
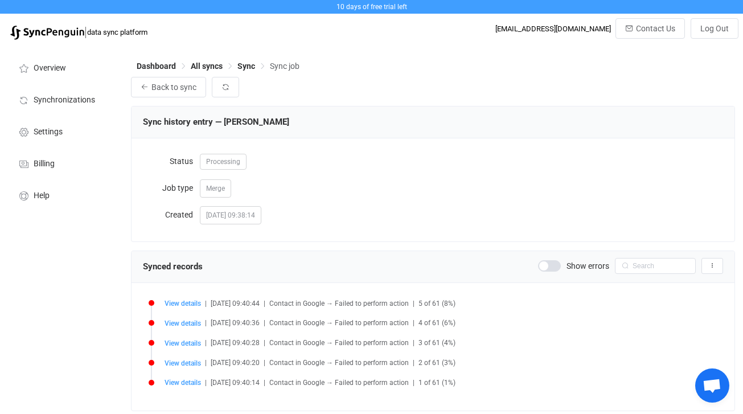
scroll to position [35, 0]
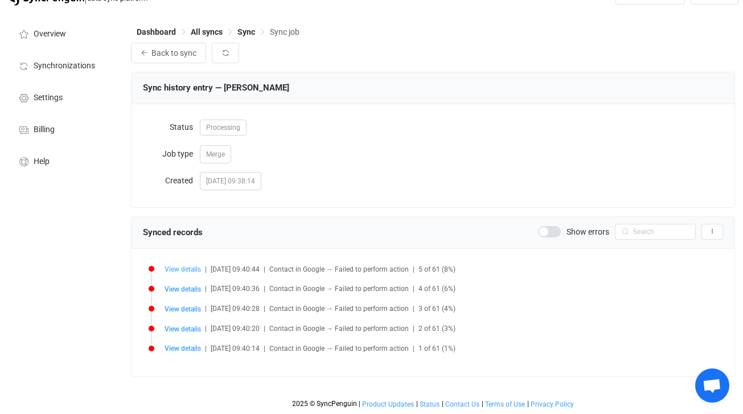
click at [180, 268] on span "View details" at bounding box center [182, 269] width 36 height 8
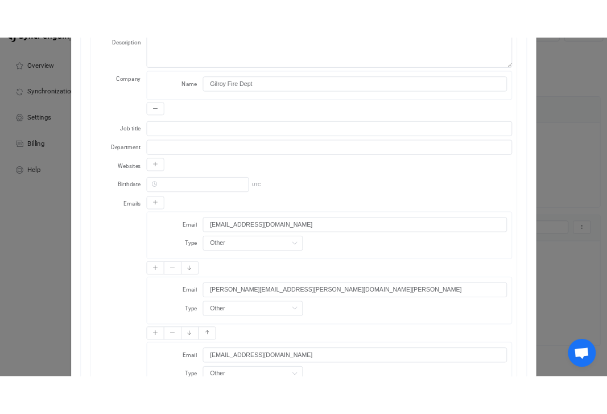
scroll to position [322, 0]
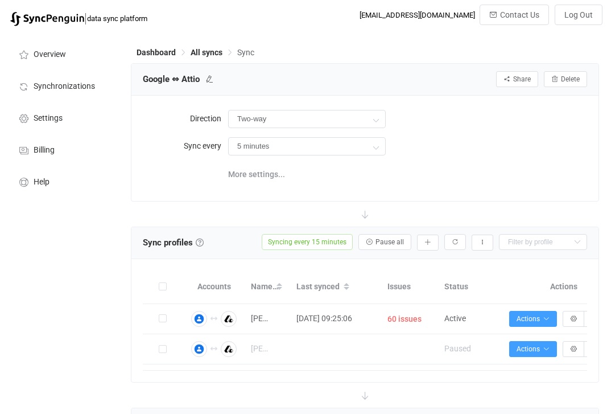
type input "15 minutes"
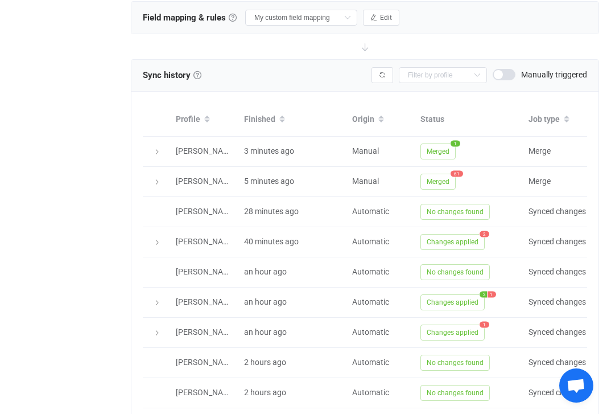
scroll to position [317, 0]
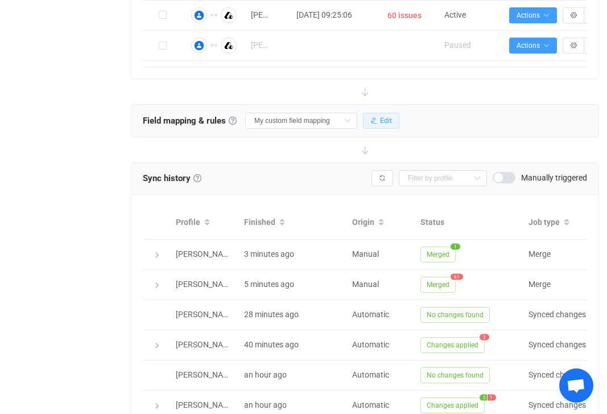
type input "Do nothing"
click at [380, 117] on span "Edit" at bounding box center [386, 121] width 12 height 8
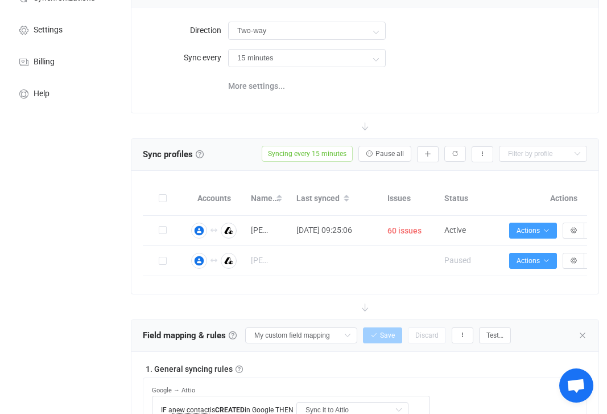
scroll to position [112, 0]
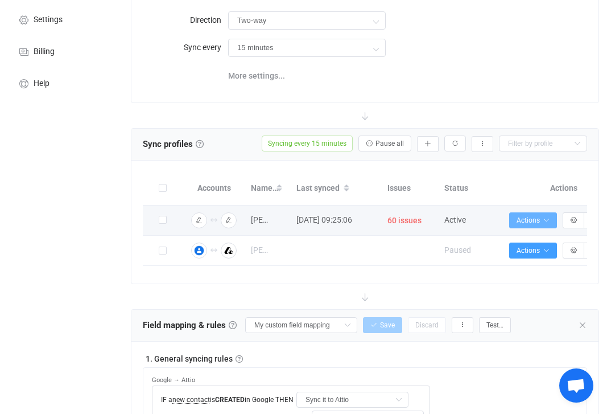
click at [546, 217] on icon "button" at bounding box center [546, 220] width 7 height 7
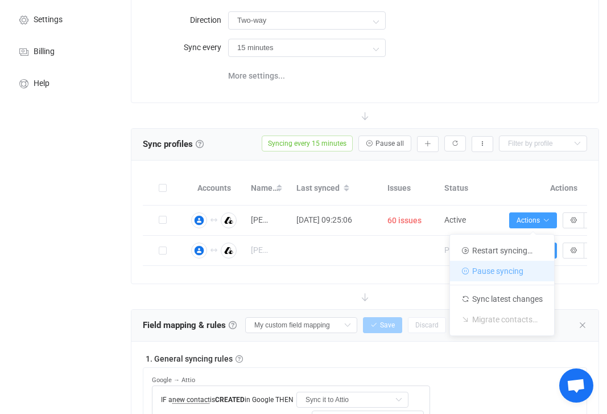
click at [520, 267] on li "Pause syncing" at bounding box center [502, 271] width 104 height 20
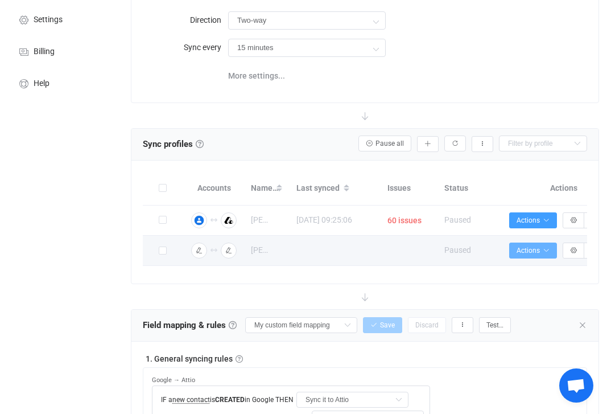
click at [548, 247] on icon "button" at bounding box center [546, 250] width 7 height 7
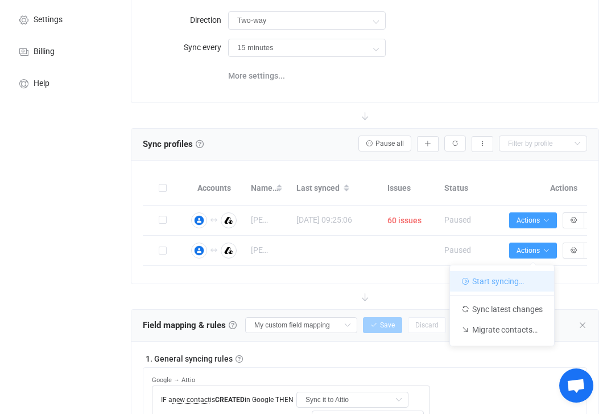
click at [520, 274] on li "Start syncing…" at bounding box center [502, 281] width 104 height 20
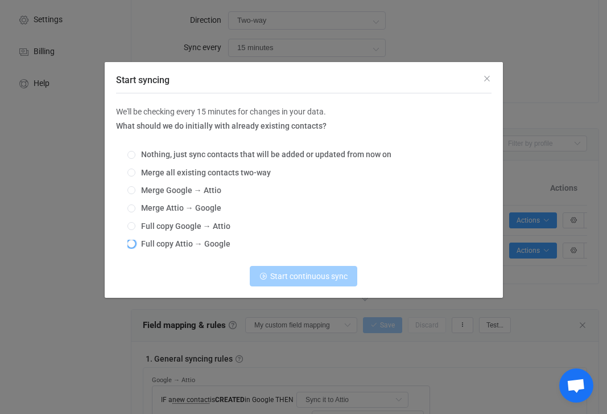
click at [135, 244] on span "Full copy Attio → Google" at bounding box center [182, 243] width 95 height 9
click at [135, 244] on input "Full copy Attio → Google" at bounding box center [131, 244] width 8 height 9
radio input "true"
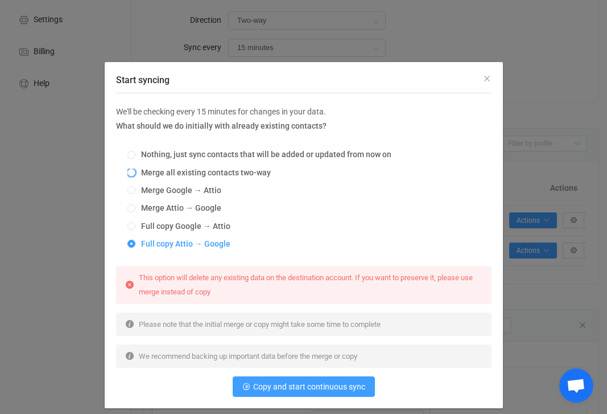
click at [139, 174] on span "Merge all existing contacts two-way" at bounding box center [202, 172] width 135 height 9
click at [135, 174] on input "Merge all existing contacts two-way" at bounding box center [131, 172] width 8 height 9
radio input "true"
radio input "false"
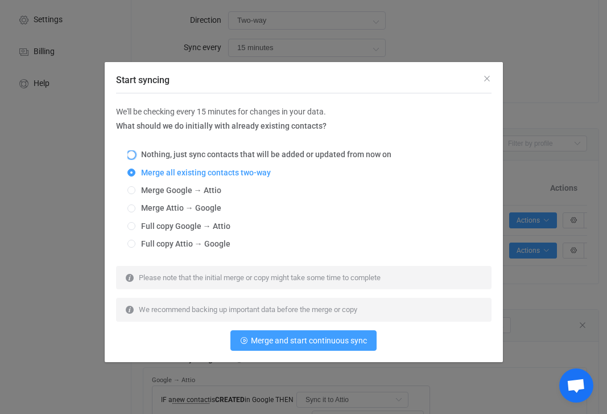
click at [193, 153] on span "Nothing, just sync contacts that will be added or updated from now on" at bounding box center [263, 154] width 256 height 9
click at [135, 153] on input "Nothing, just sync contacts that will be added or updated from now on" at bounding box center [131, 155] width 8 height 9
radio input "true"
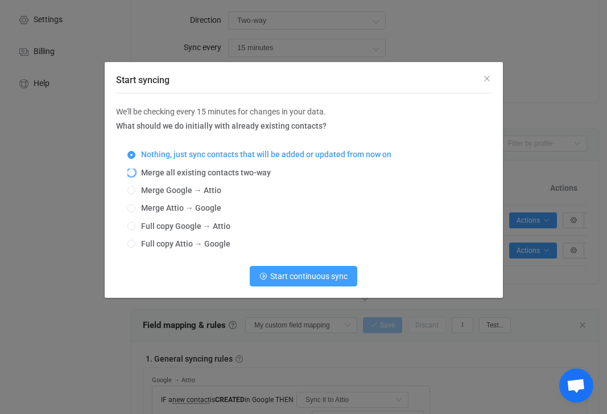
click at [186, 173] on span "Merge all existing contacts two-way" at bounding box center [202, 172] width 135 height 9
click at [135, 173] on input "Merge all existing contacts two-way" at bounding box center [131, 172] width 8 height 9
radio input "true"
radio input "false"
radio input "true"
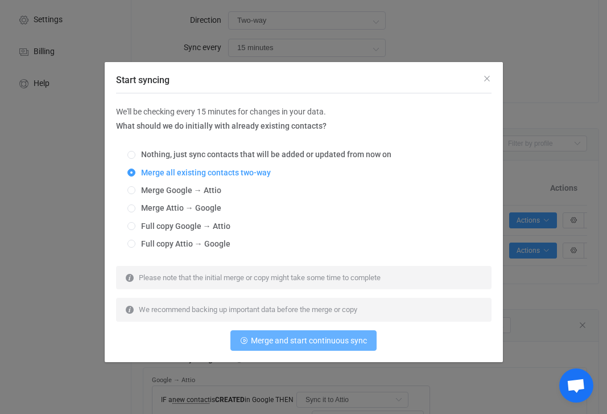
click at [297, 347] on button "Merge and start continuous sync" at bounding box center [304, 340] width 146 height 20
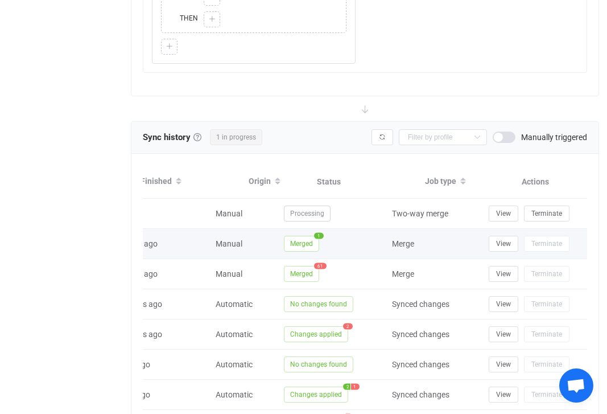
scroll to position [0, 149]
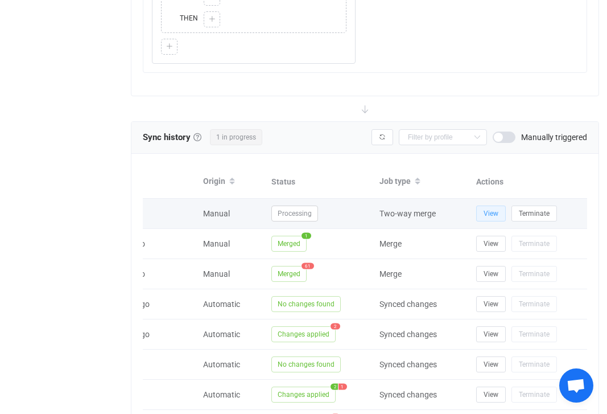
click at [492, 212] on span "View" at bounding box center [491, 213] width 15 height 8
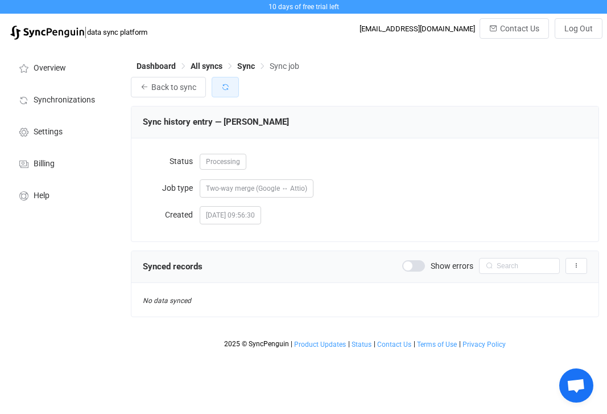
click at [221, 94] on button "button" at bounding box center [225, 87] width 27 height 20
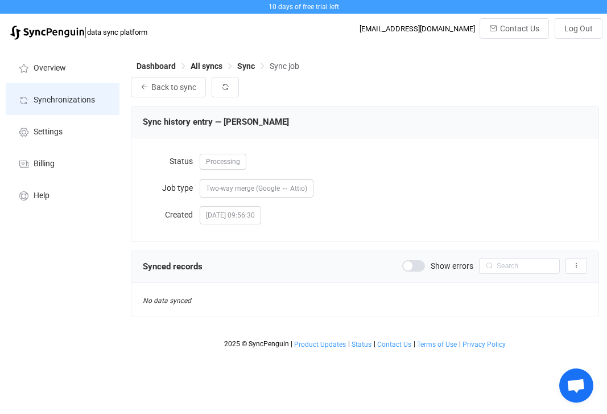
click at [65, 105] on li "Synchronizations" at bounding box center [63, 99] width 114 height 32
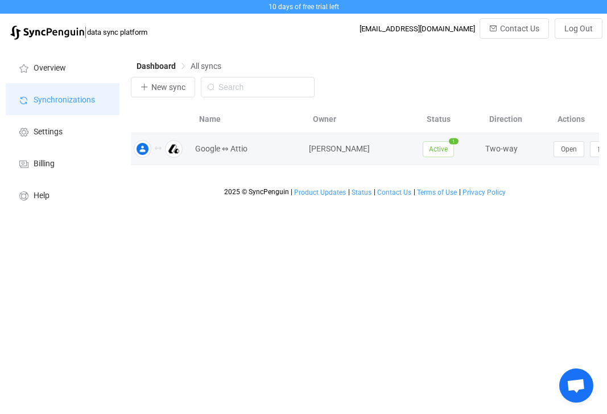
scroll to position [0, 104]
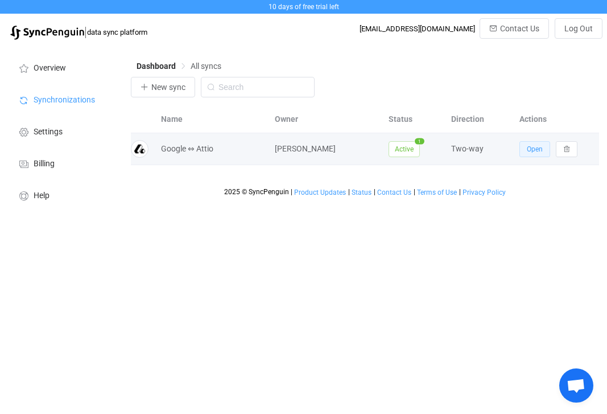
click at [529, 147] on span "Open" at bounding box center [535, 149] width 16 height 8
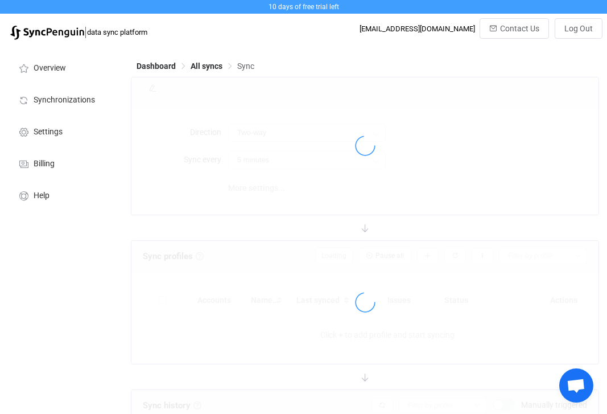
type input "15 minutes"
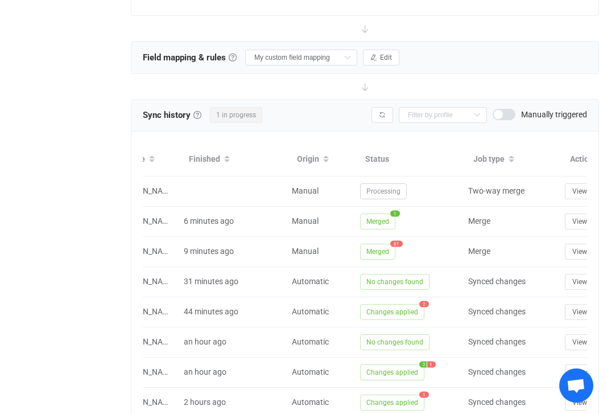
scroll to position [0, 69]
